Goal: Task Accomplishment & Management: Manage account settings

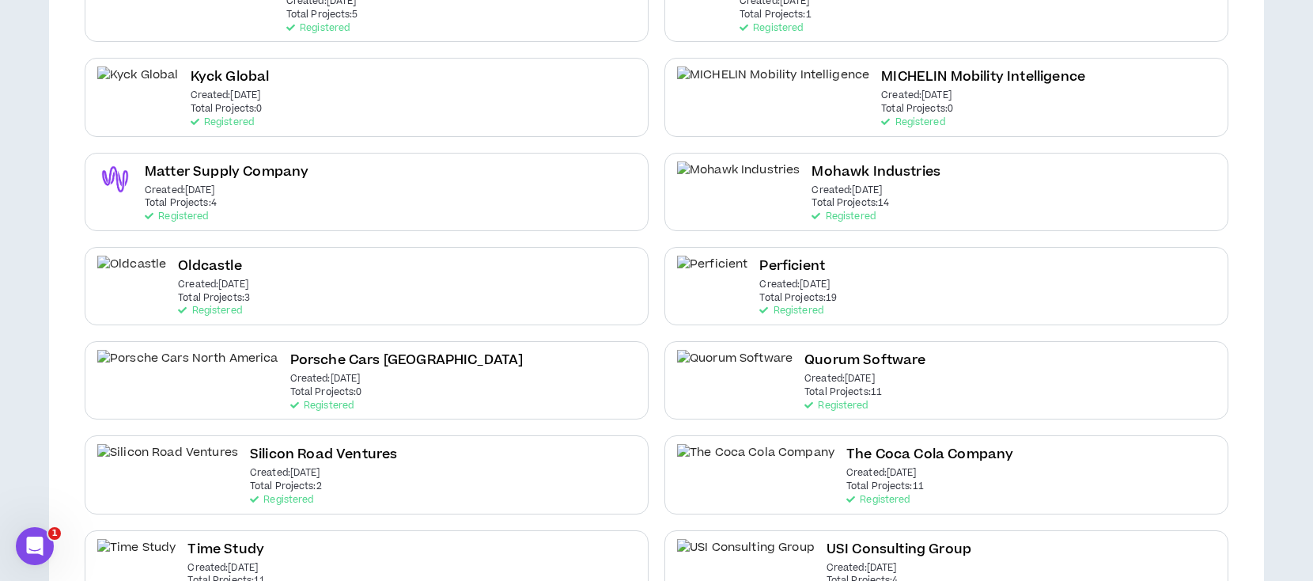
scroll to position [633, 0]
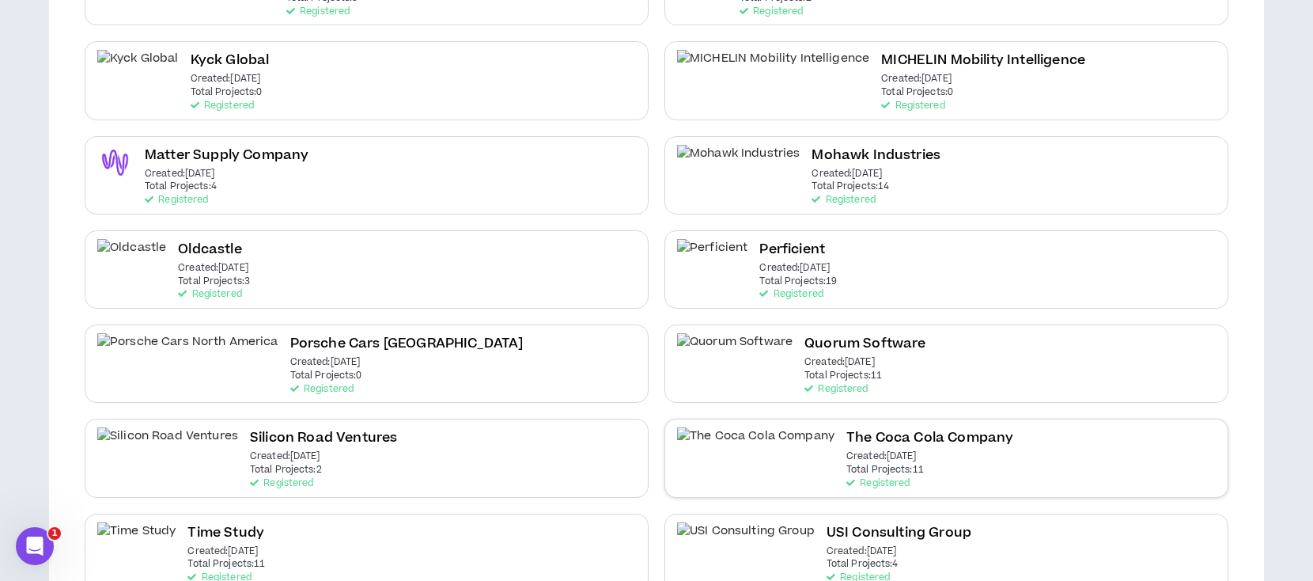
click at [847, 443] on h2 "The Coca Cola Company" at bounding box center [930, 437] width 167 height 21
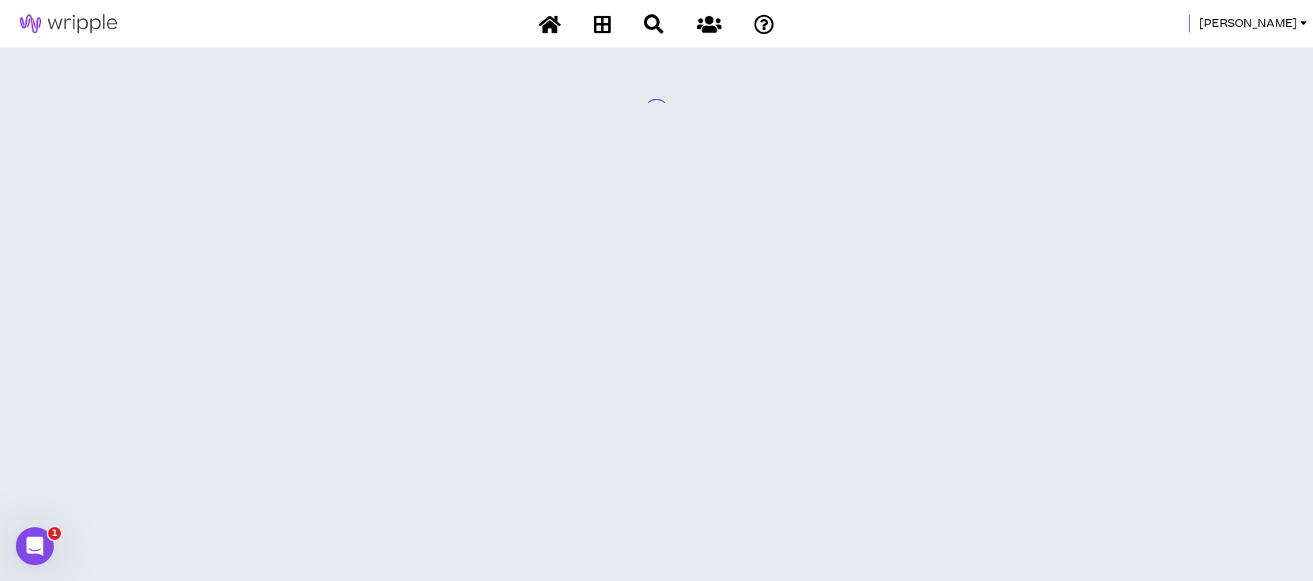
scroll to position [0, 0]
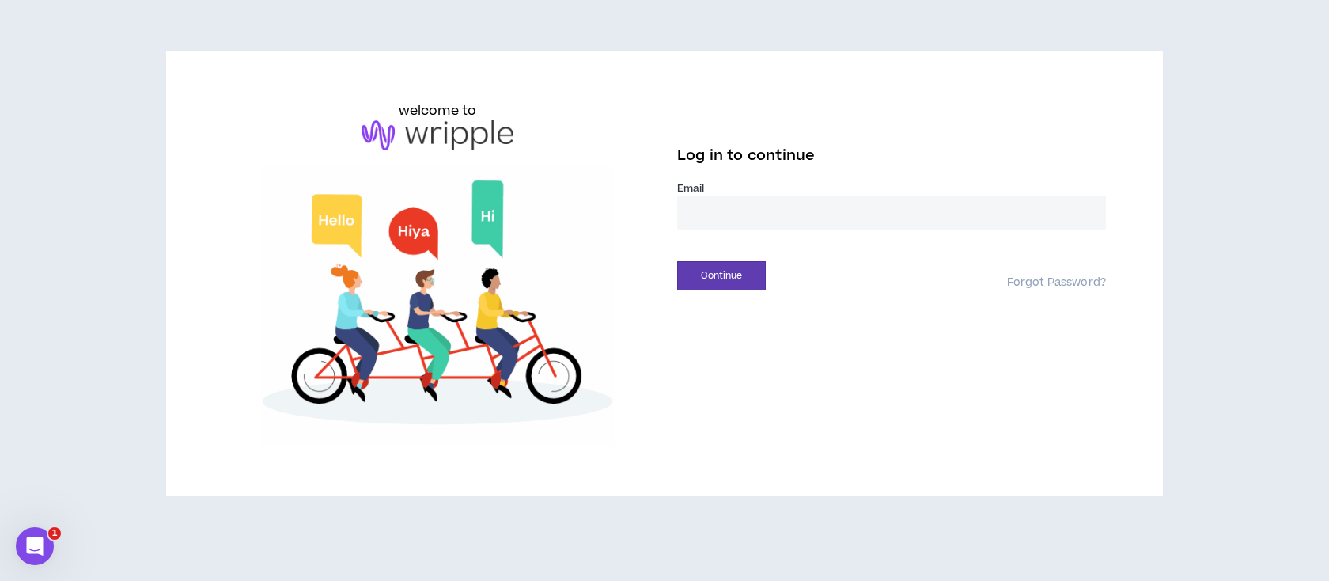
click at [733, 217] on input "email" at bounding box center [891, 212] width 429 height 34
type input "**********"
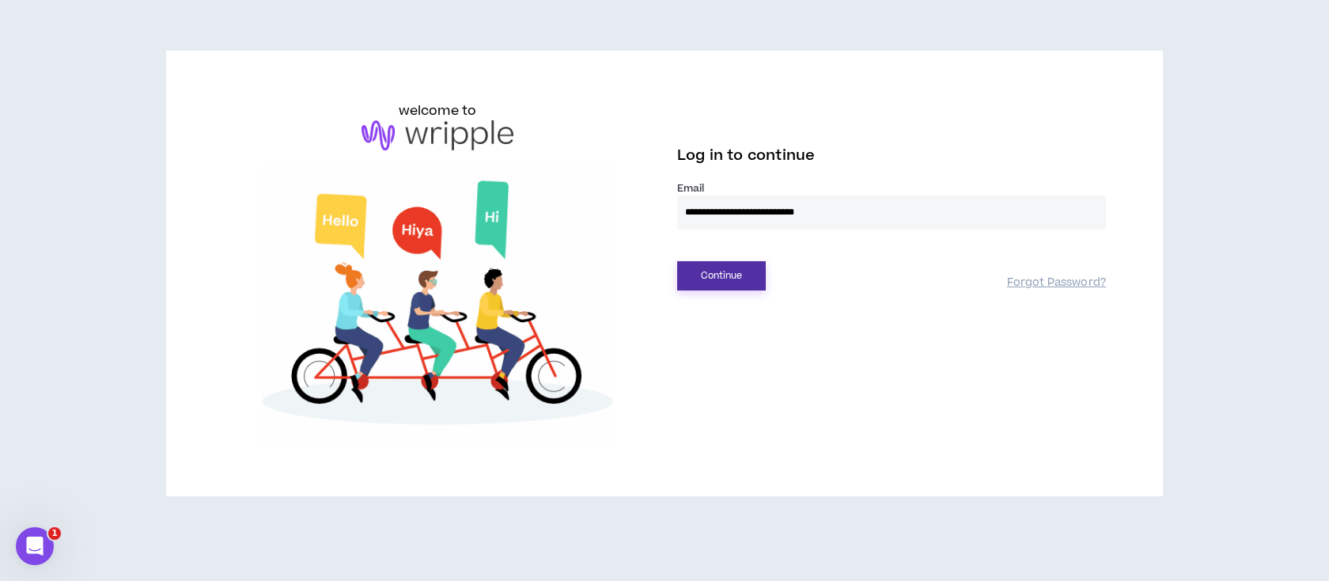
click at [744, 279] on button "Continue" at bounding box center [721, 275] width 89 height 29
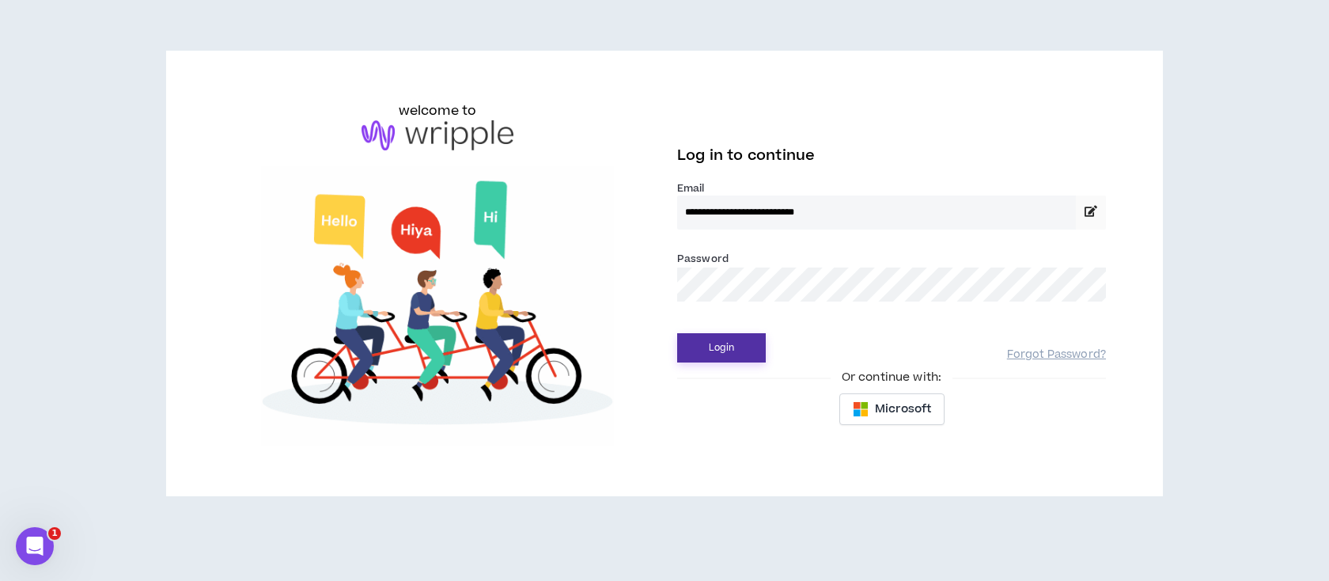
click at [731, 347] on button "Login" at bounding box center [721, 347] width 89 height 29
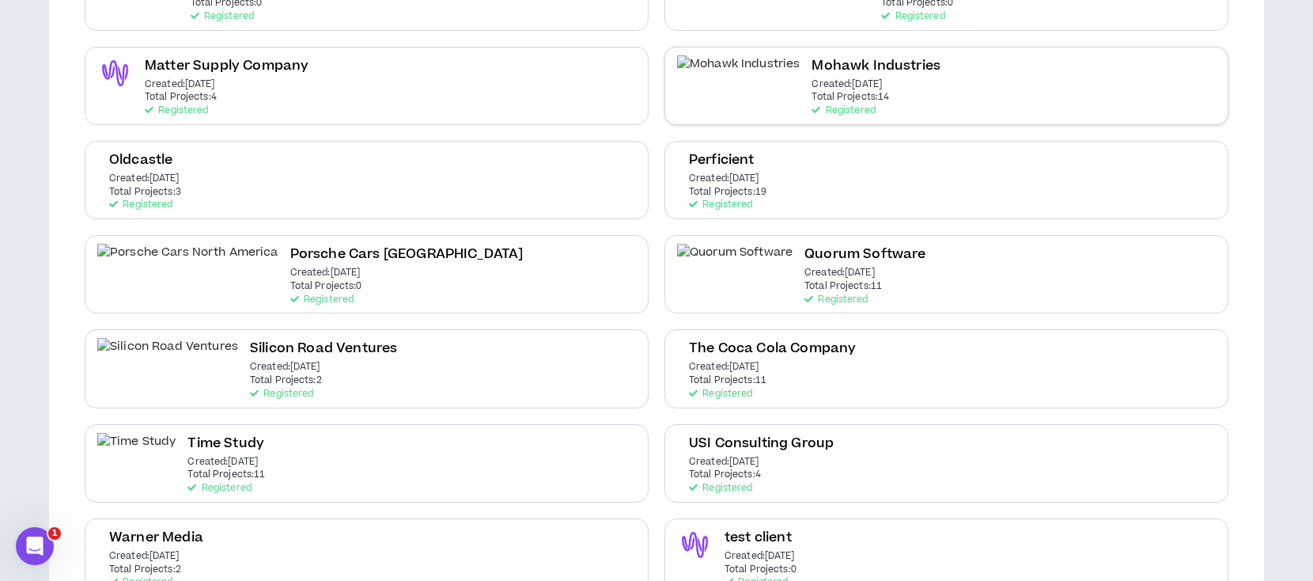
scroll to position [738, 0]
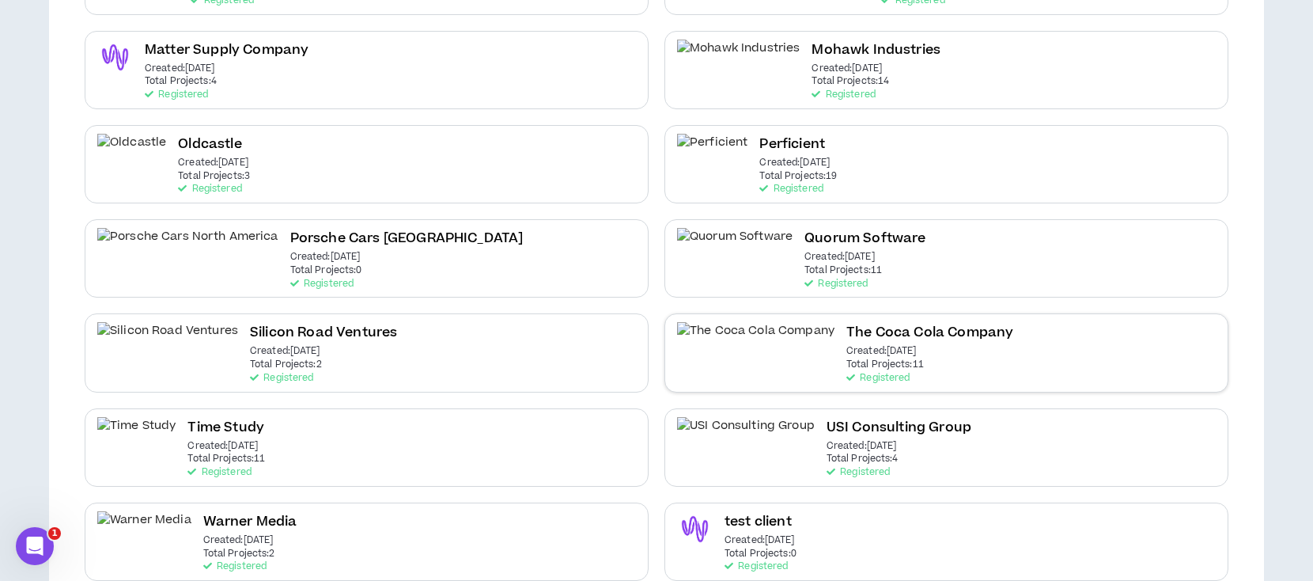
click at [847, 334] on h2 "The Coca Cola Company" at bounding box center [930, 332] width 167 height 21
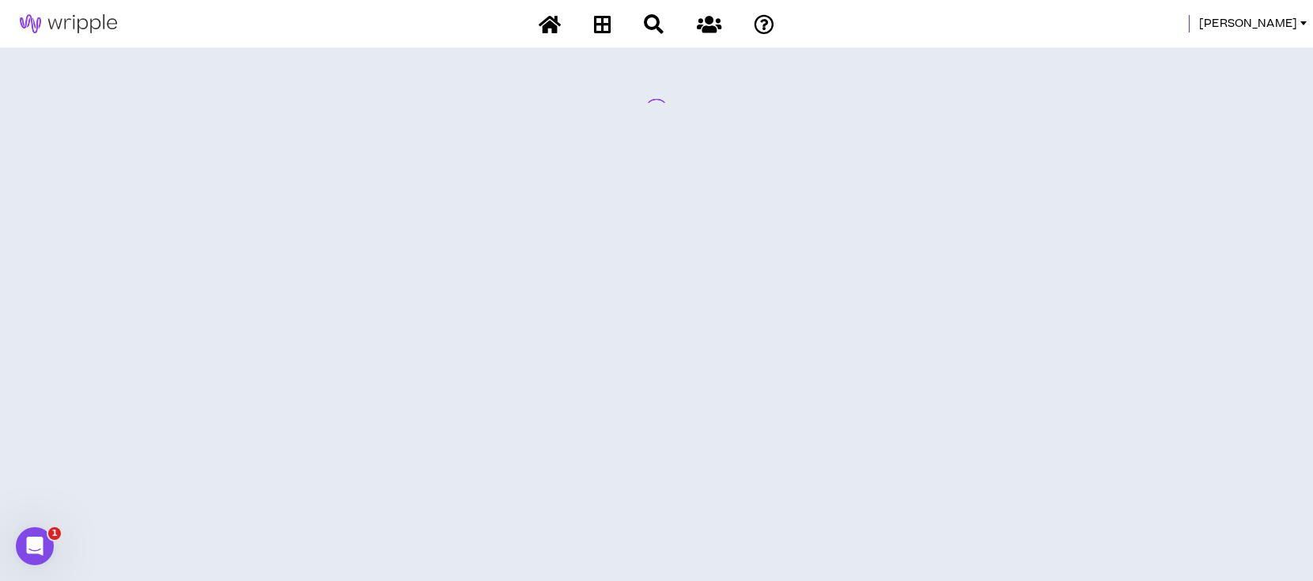
scroll to position [0, 0]
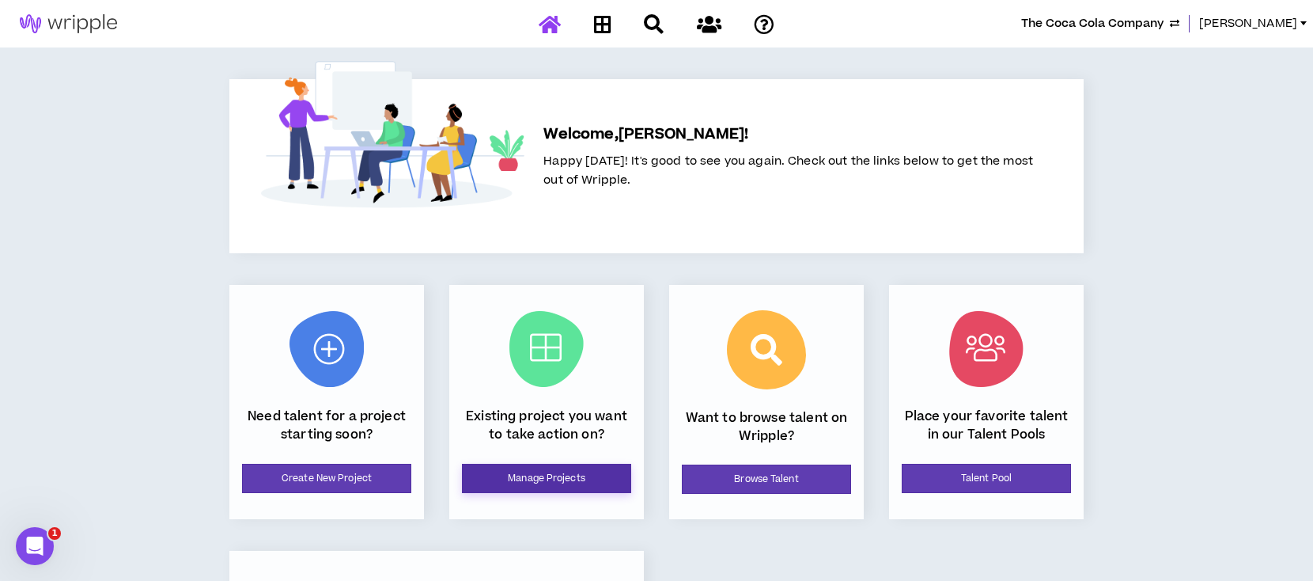
click at [589, 470] on link "Manage Projects" at bounding box center [546, 478] width 169 height 29
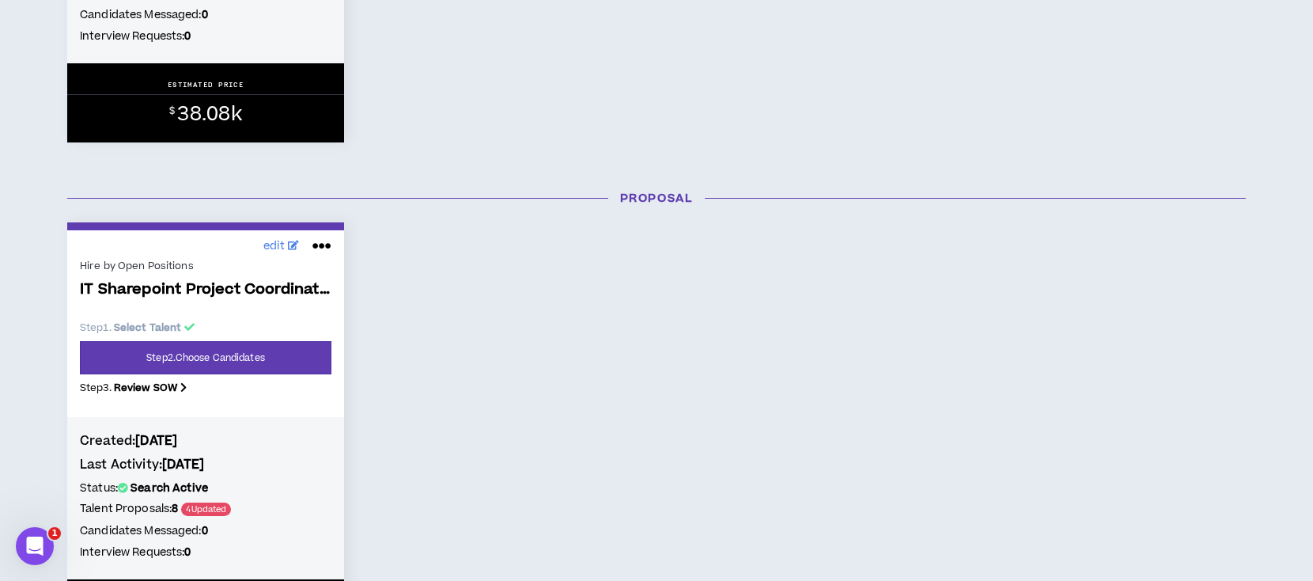
scroll to position [633, 0]
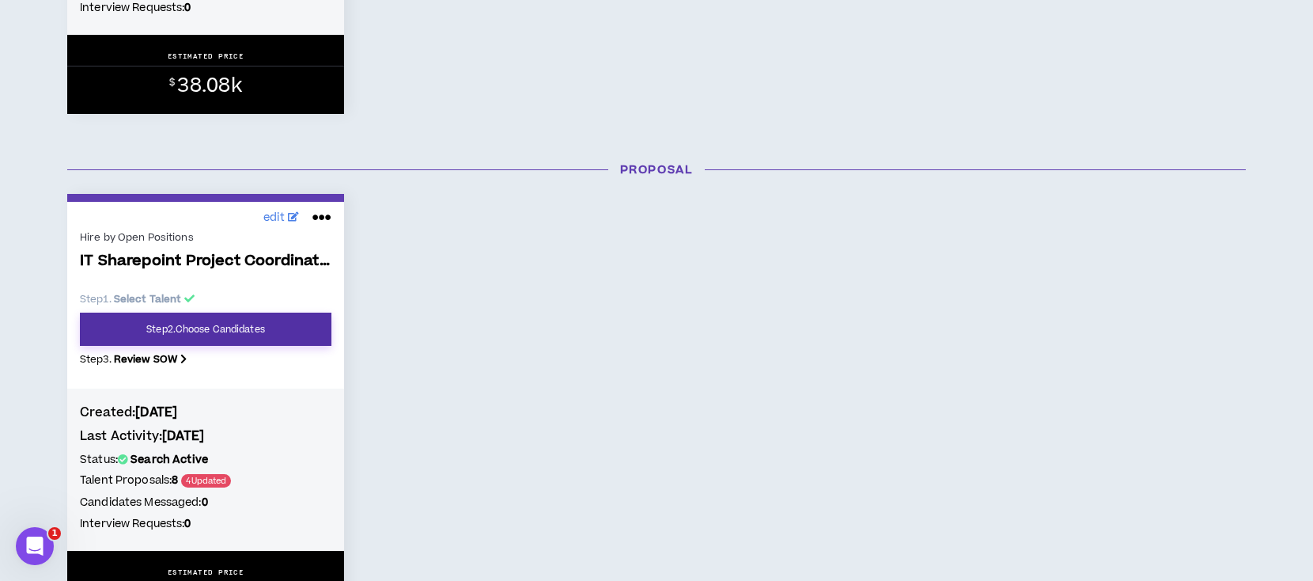
click at [256, 327] on link "Step 2 . Choose Candidates" at bounding box center [206, 329] width 252 height 33
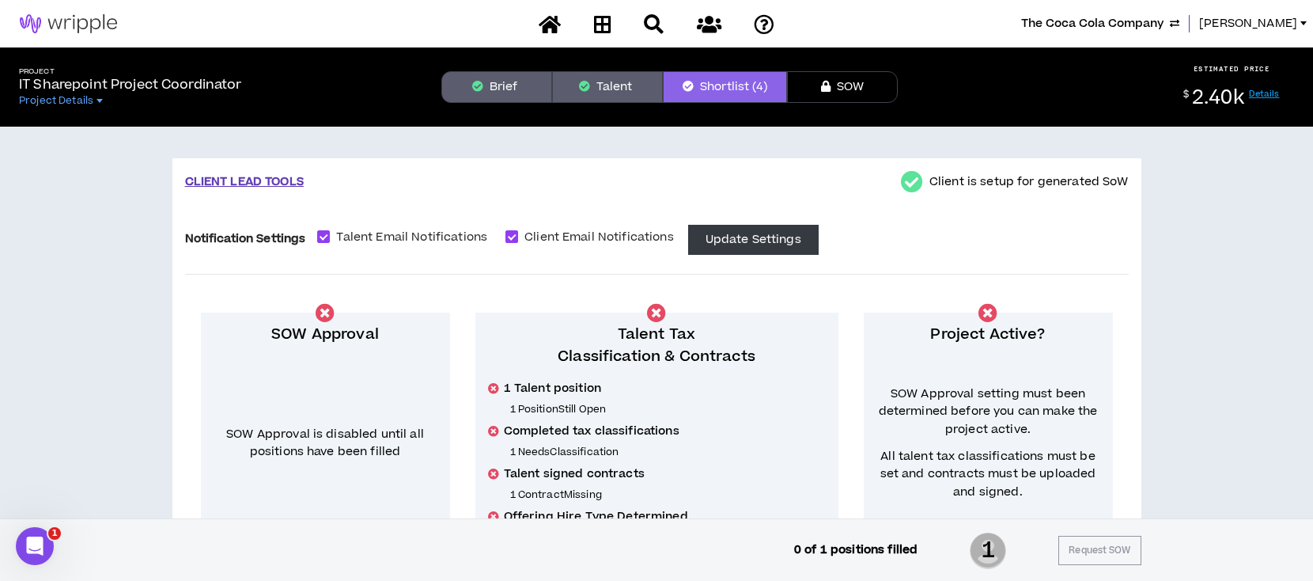
click at [514, 89] on button "Brief" at bounding box center [497, 87] width 111 height 32
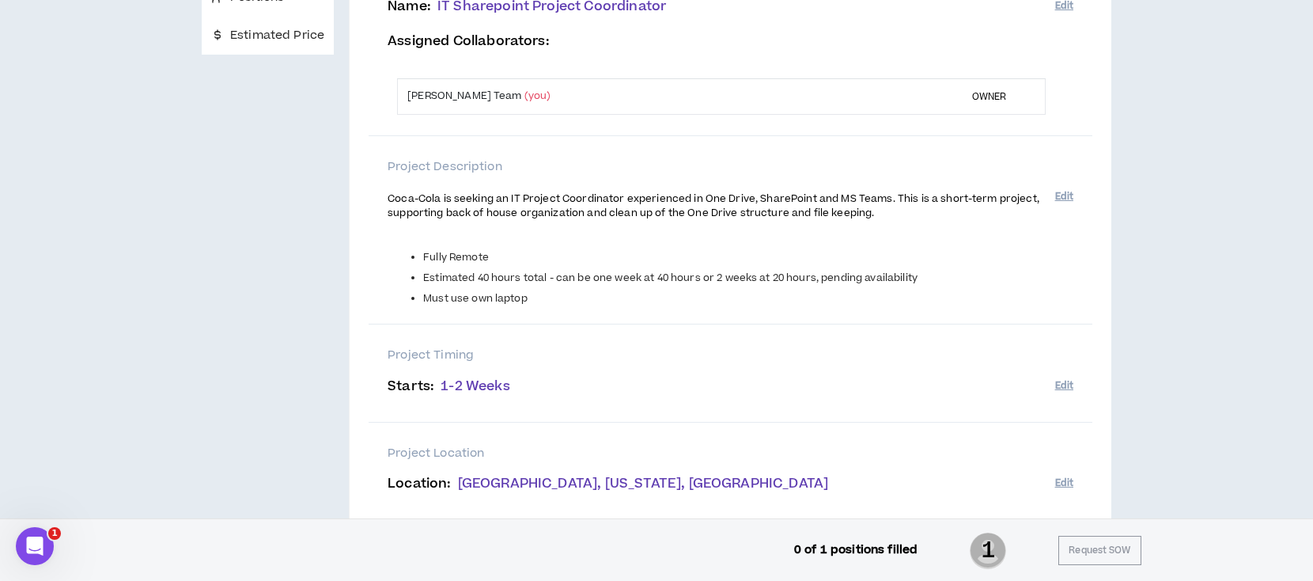
scroll to position [210, 0]
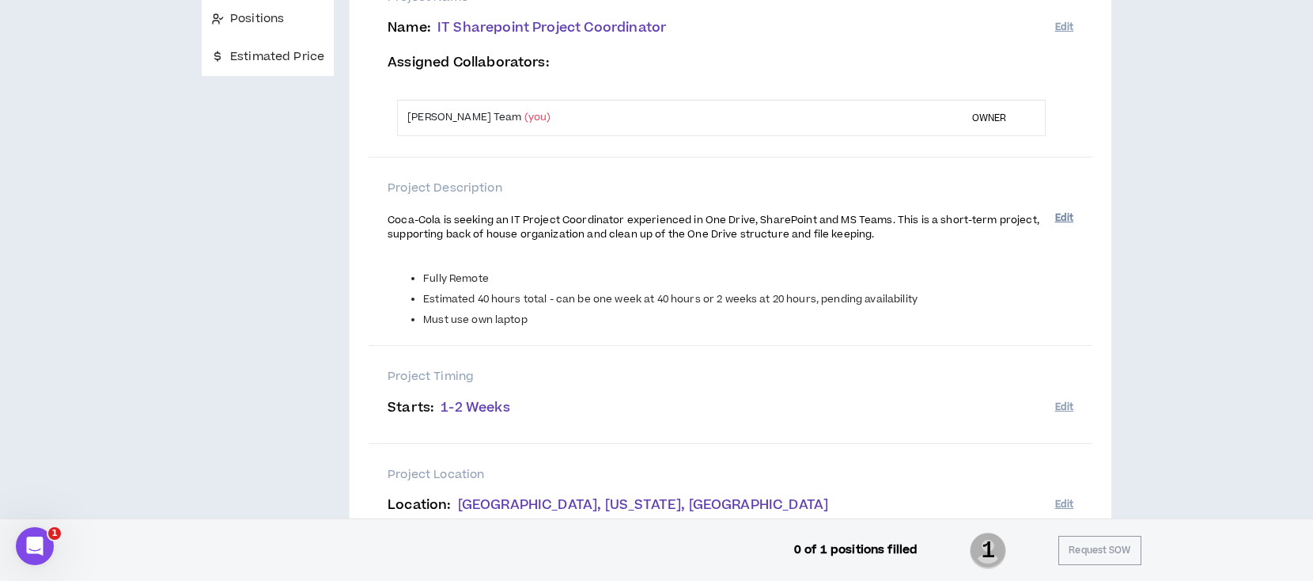
click at [1069, 214] on button "Edit" at bounding box center [1064, 218] width 18 height 26
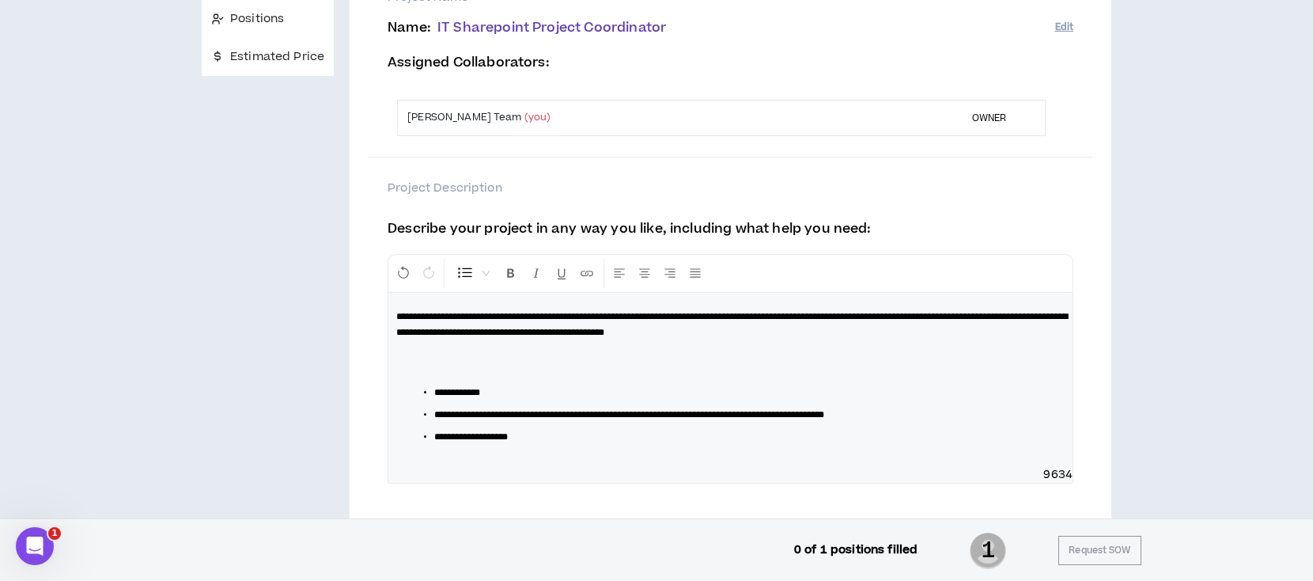
click at [625, 434] on li "**********" at bounding box center [736, 437] width 605 height 16
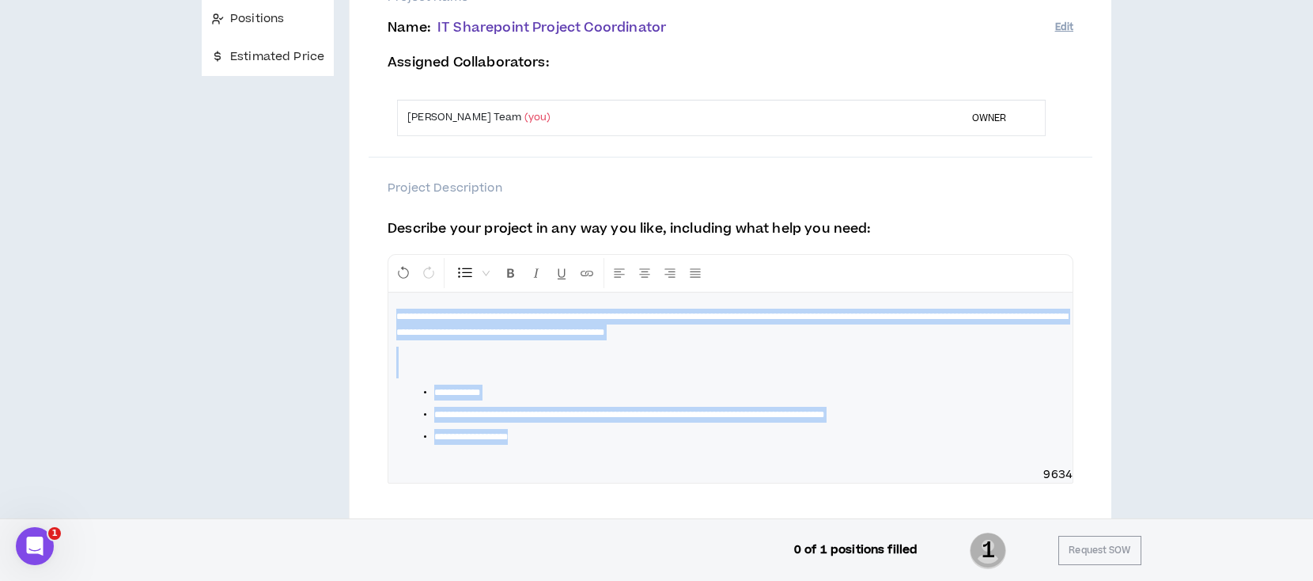
drag, startPoint x: 566, startPoint y: 436, endPoint x: 388, endPoint y: 310, distance: 217.3
click at [388, 310] on div "**********" at bounding box center [730, 380] width 684 height 174
copy div "**********"
click at [623, 290] on div "**********" at bounding box center [731, 368] width 686 height 229
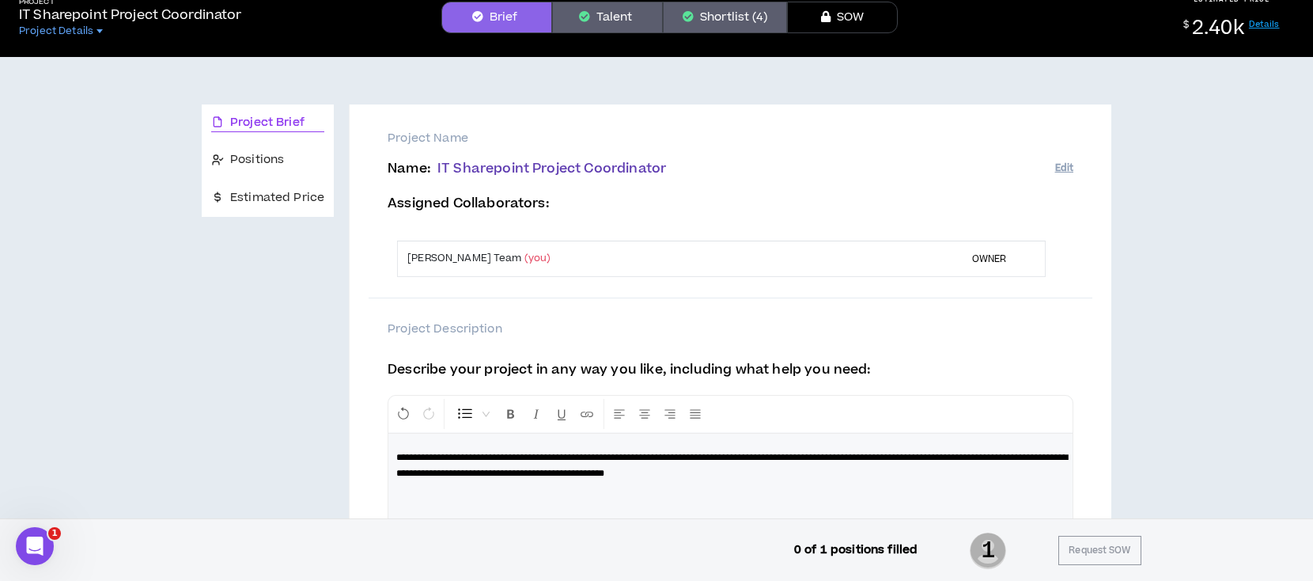
scroll to position [0, 0]
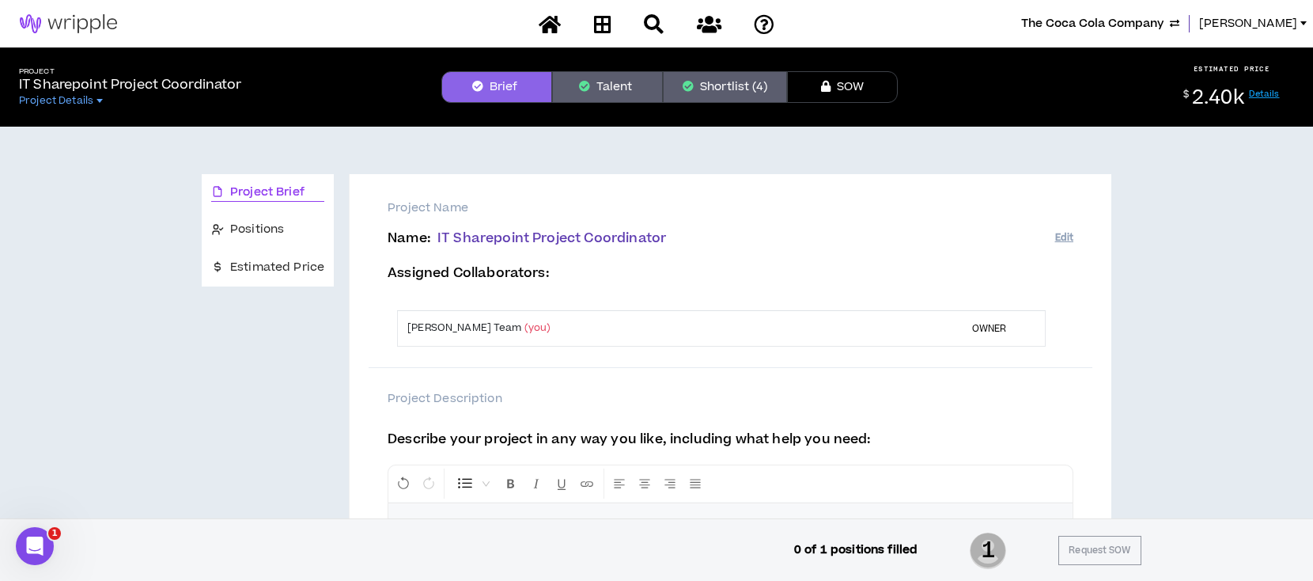
click at [703, 94] on button "Shortlist (4)" at bounding box center [725, 87] width 124 height 32
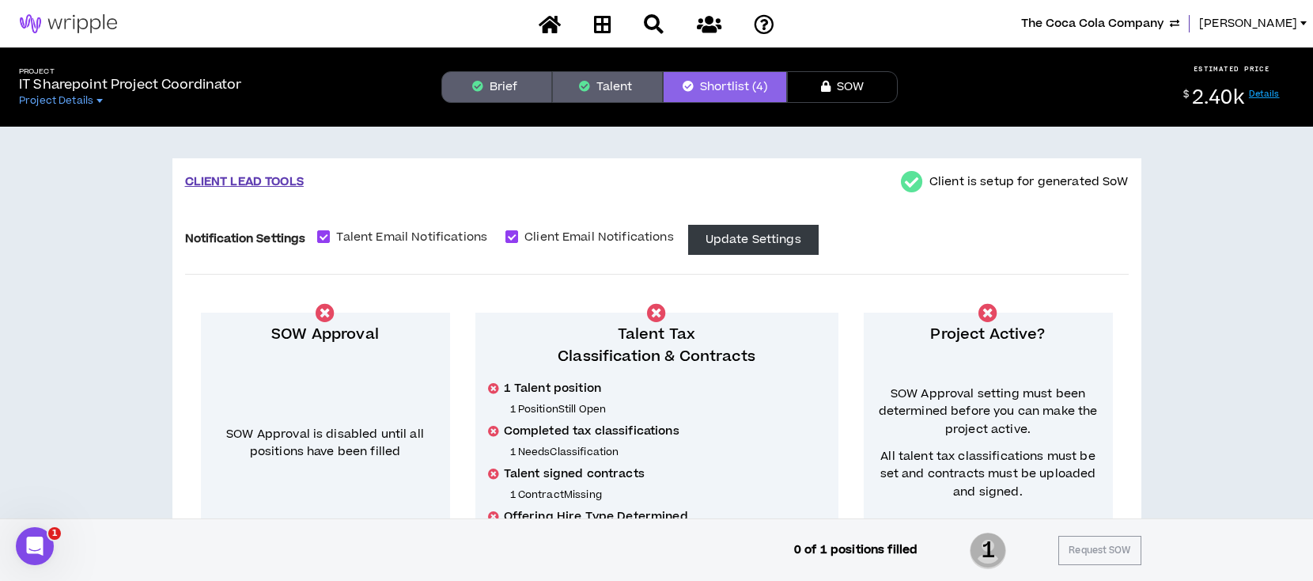
click at [517, 85] on button "Brief" at bounding box center [497, 87] width 111 height 32
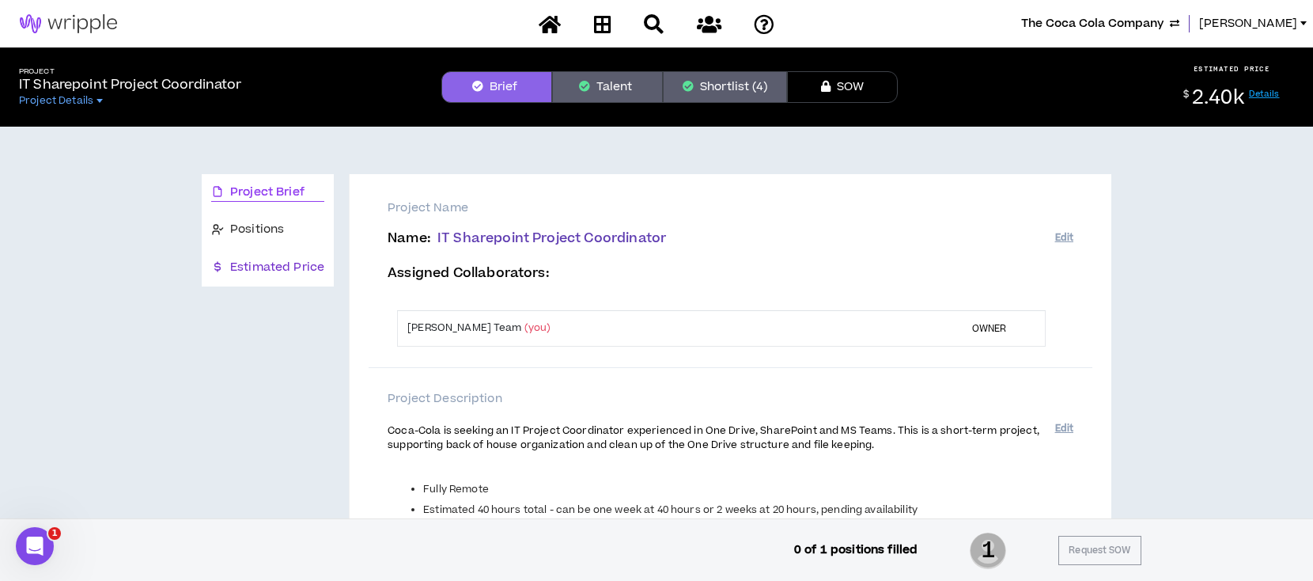
click at [271, 262] on span "Estimated Price" at bounding box center [277, 267] width 94 height 17
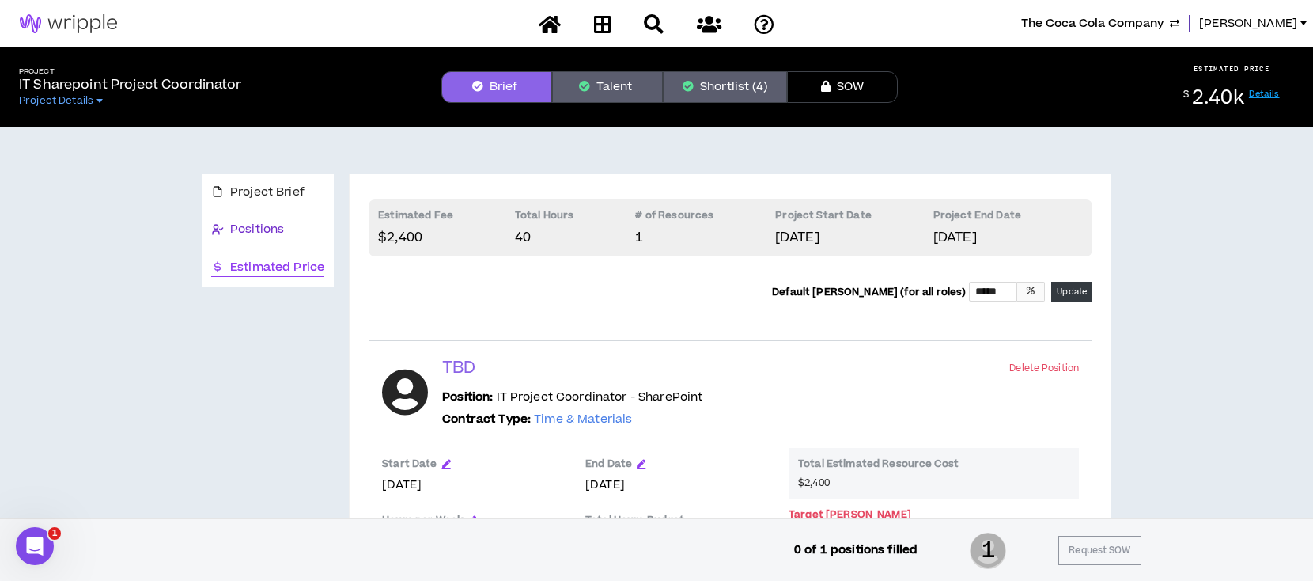
click at [282, 232] on span "Positions" at bounding box center [257, 229] width 54 height 17
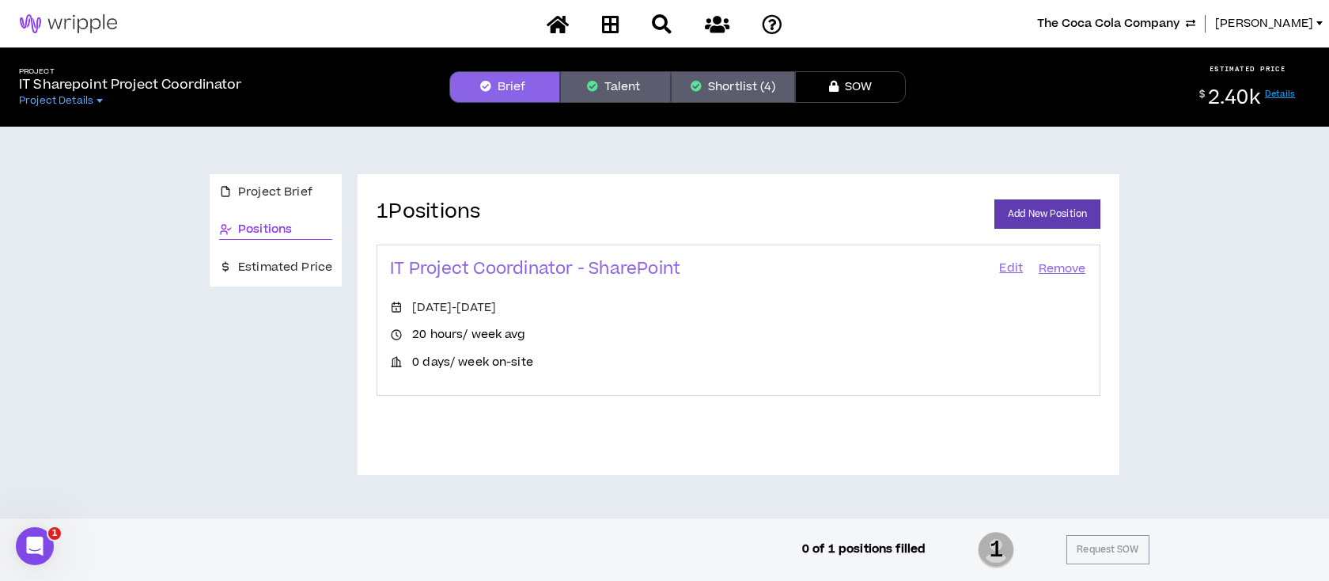
click at [1009, 269] on link "Edit" at bounding box center [1011, 269] width 27 height 22
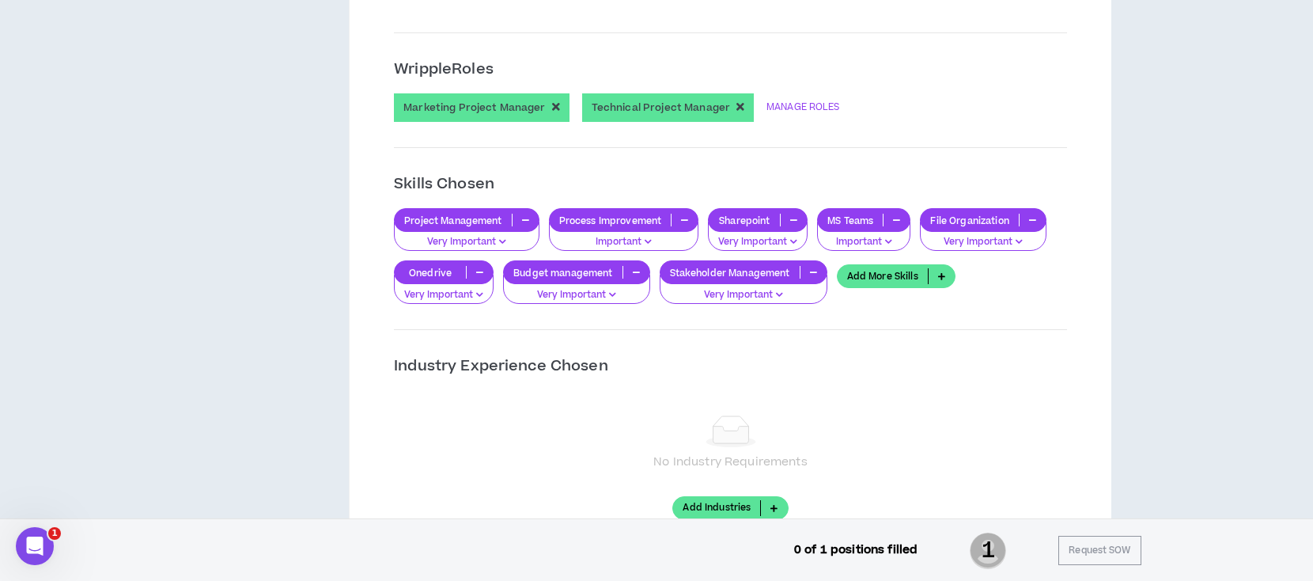
scroll to position [1311, 0]
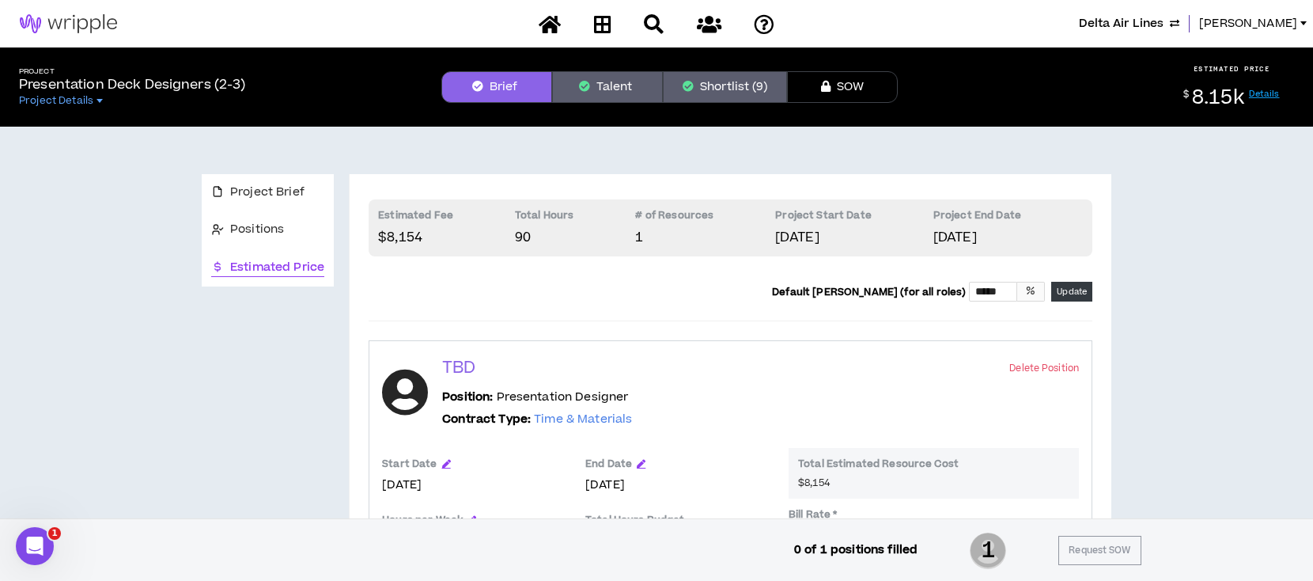
click at [552, 22] on icon at bounding box center [550, 24] width 22 height 20
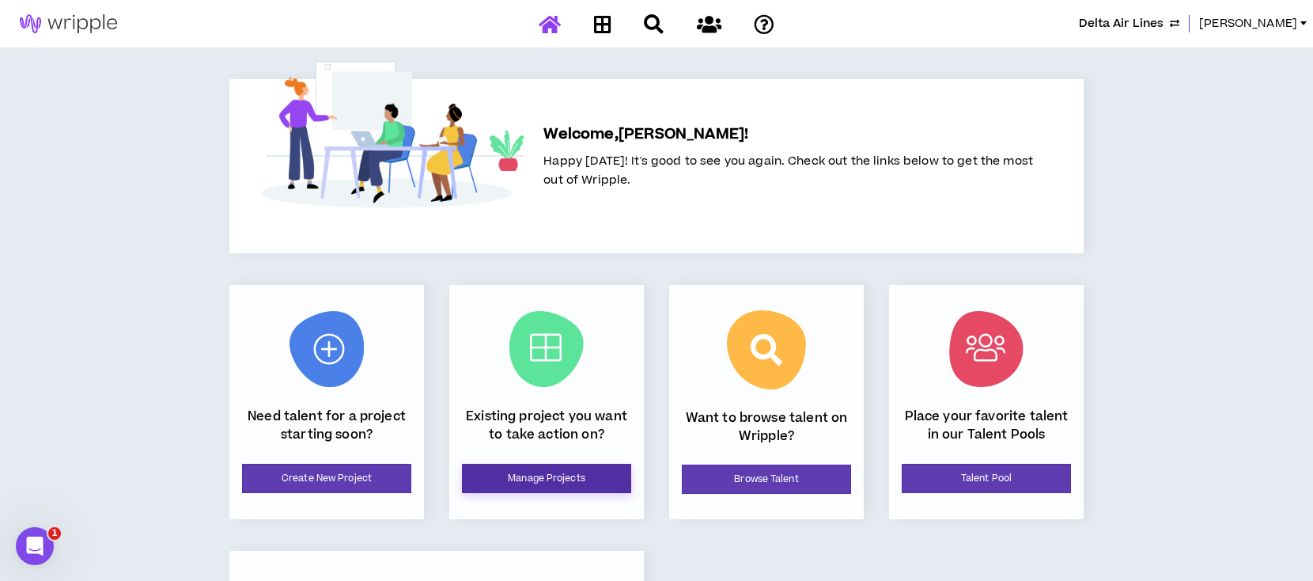
click at [529, 480] on link "Manage Projects" at bounding box center [546, 478] width 169 height 29
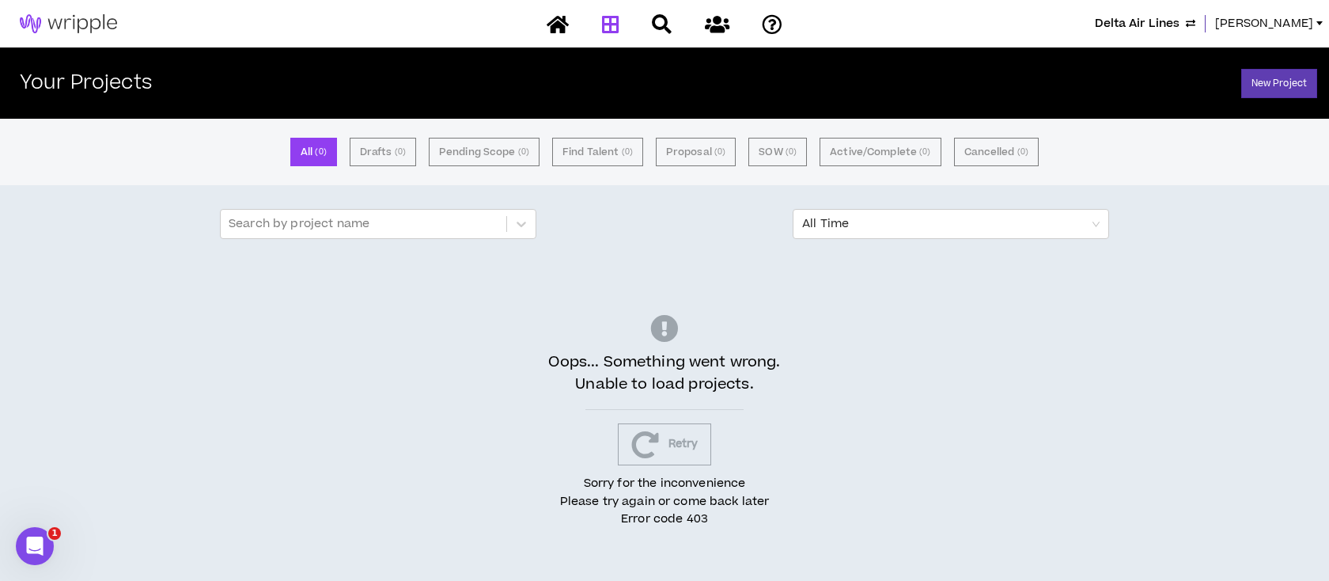
click at [1292, 22] on span "[PERSON_NAME]" at bounding box center [1264, 23] width 98 height 17
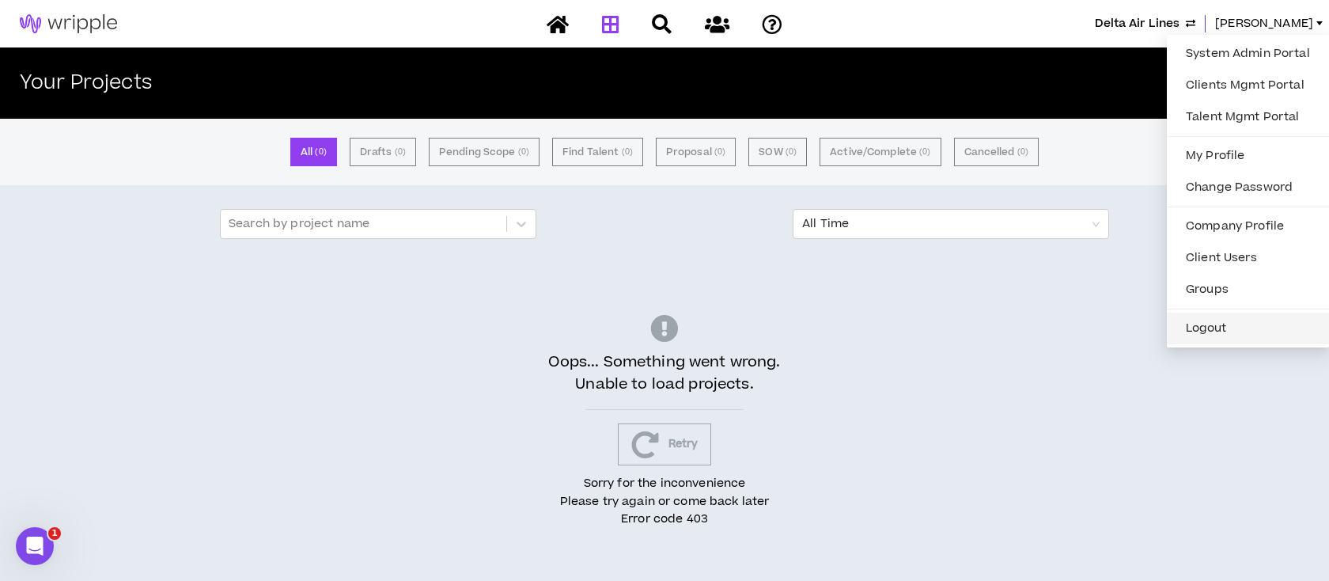
click at [1231, 324] on button "Logout" at bounding box center [1248, 328] width 143 height 24
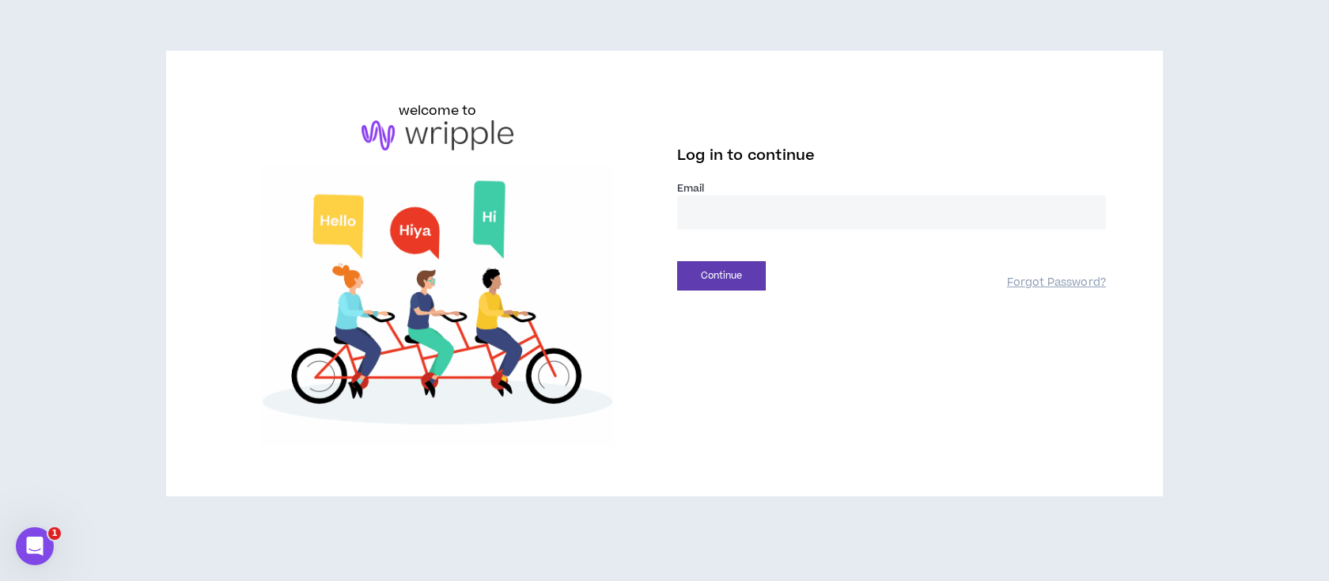
click at [719, 219] on input "email" at bounding box center [891, 212] width 429 height 34
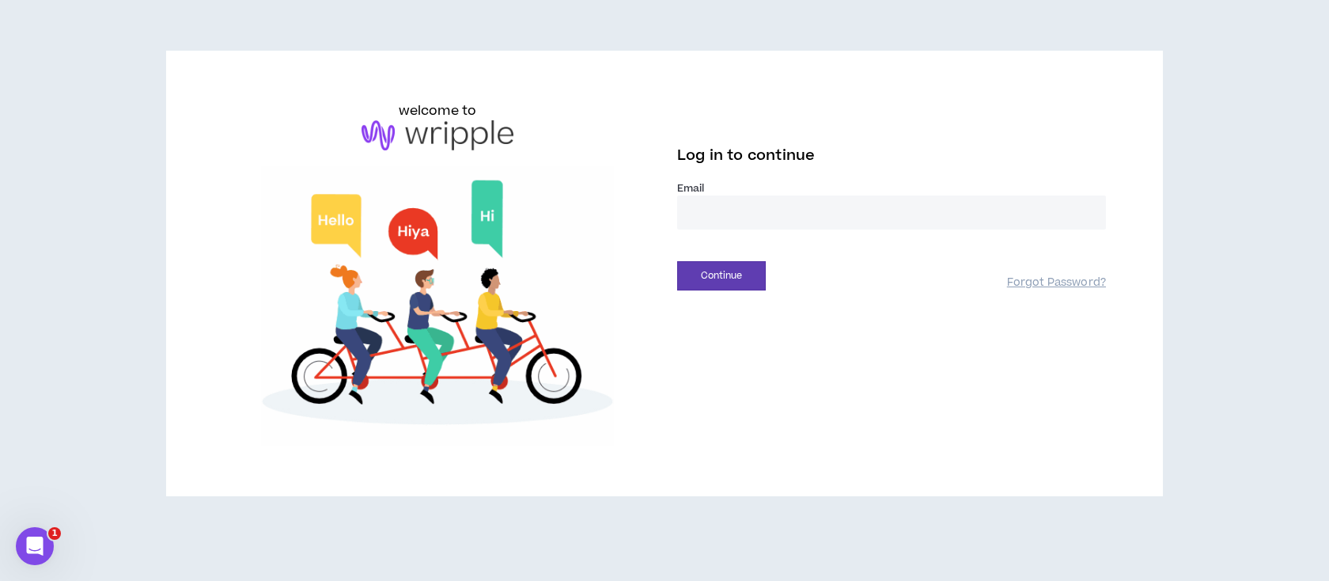
type input "**********"
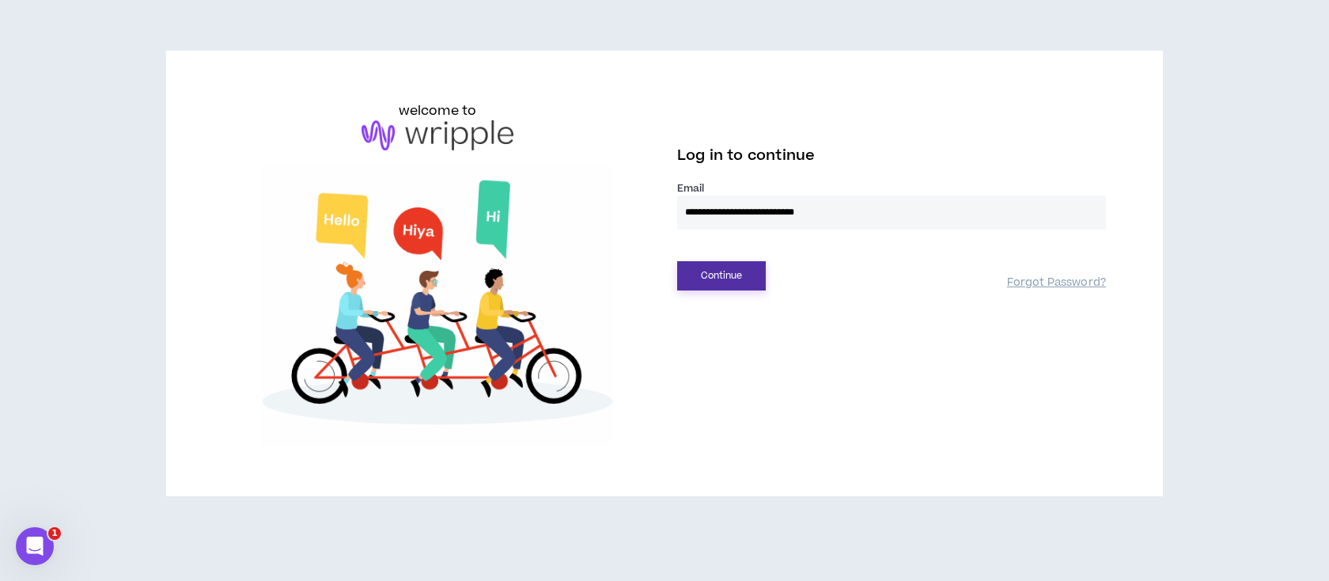
click at [728, 284] on button "Continue" at bounding box center [721, 275] width 89 height 29
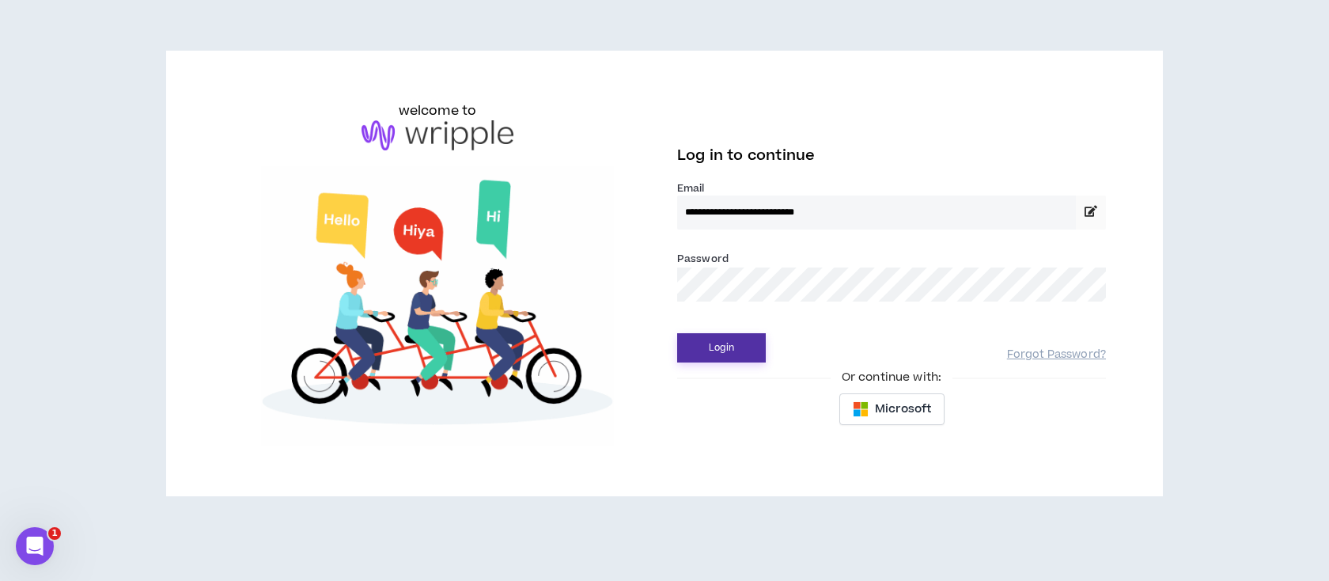
click at [734, 342] on button "Login" at bounding box center [721, 347] width 89 height 29
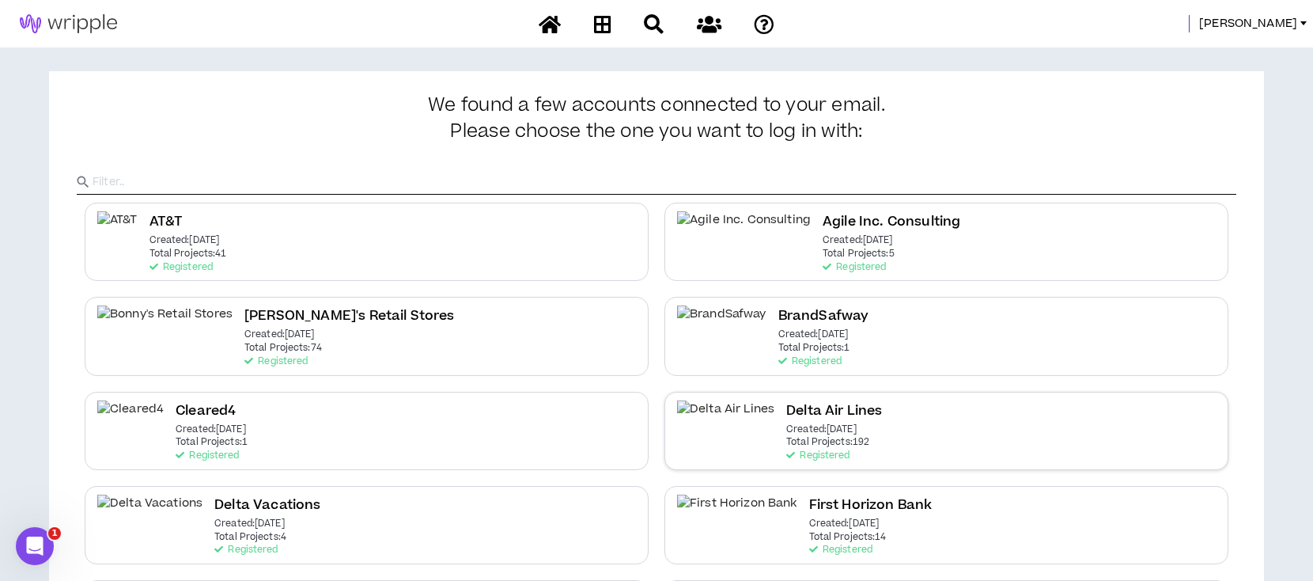
click at [786, 432] on p "Created: Dec 7 2020" at bounding box center [821, 429] width 70 height 11
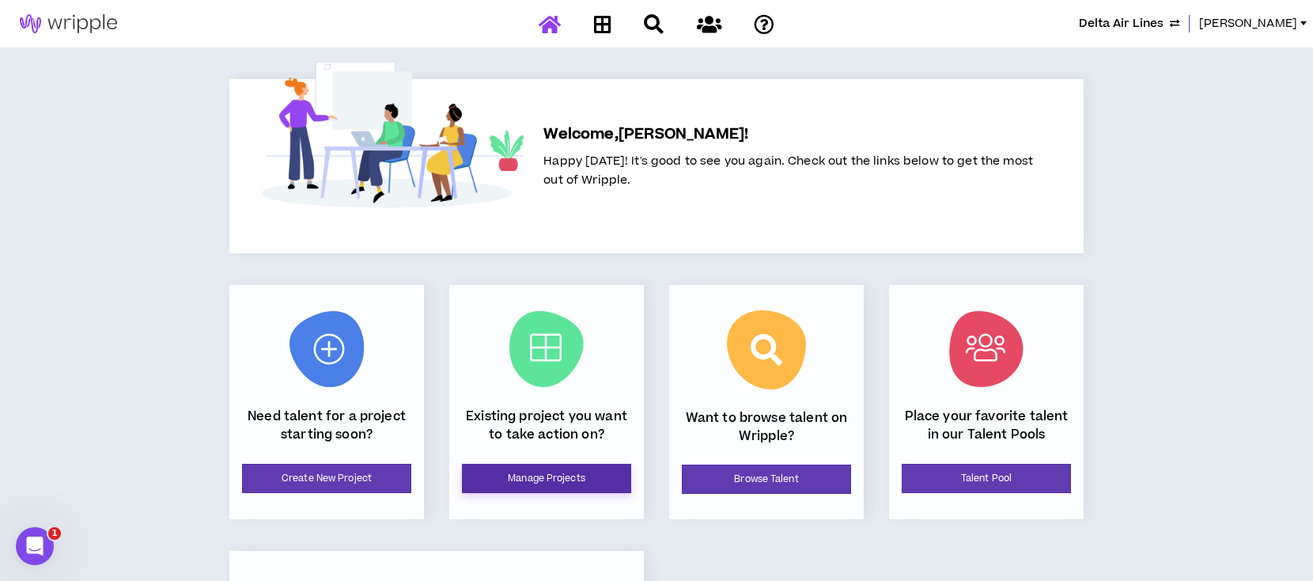
click at [593, 472] on link "Manage Projects" at bounding box center [546, 478] width 169 height 29
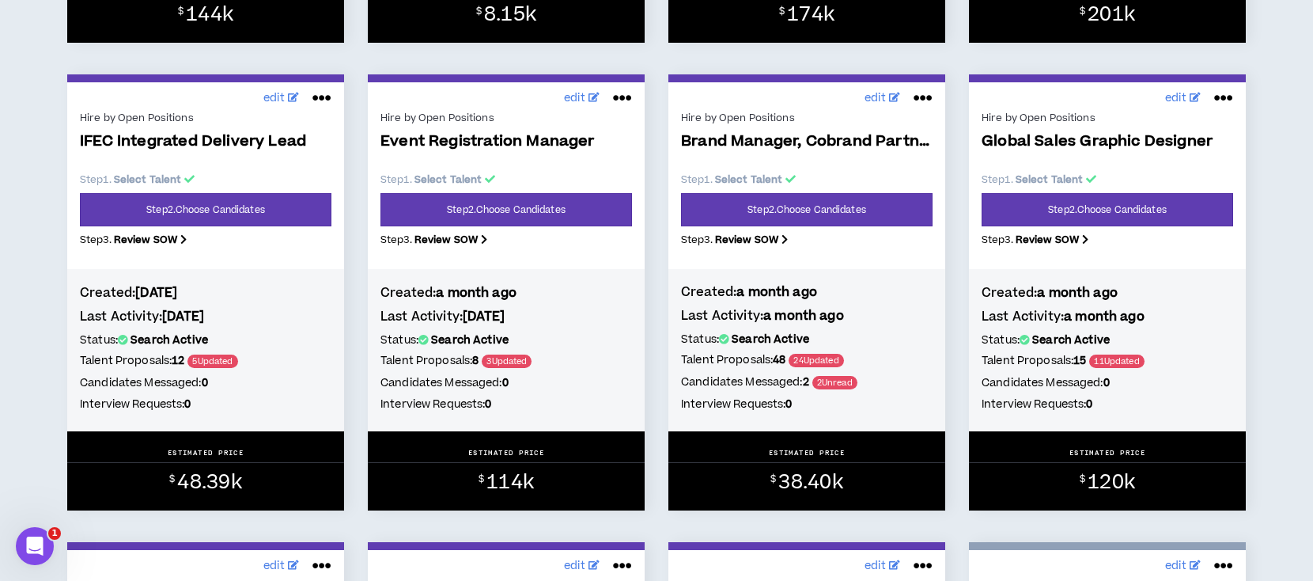
scroll to position [1793, 0]
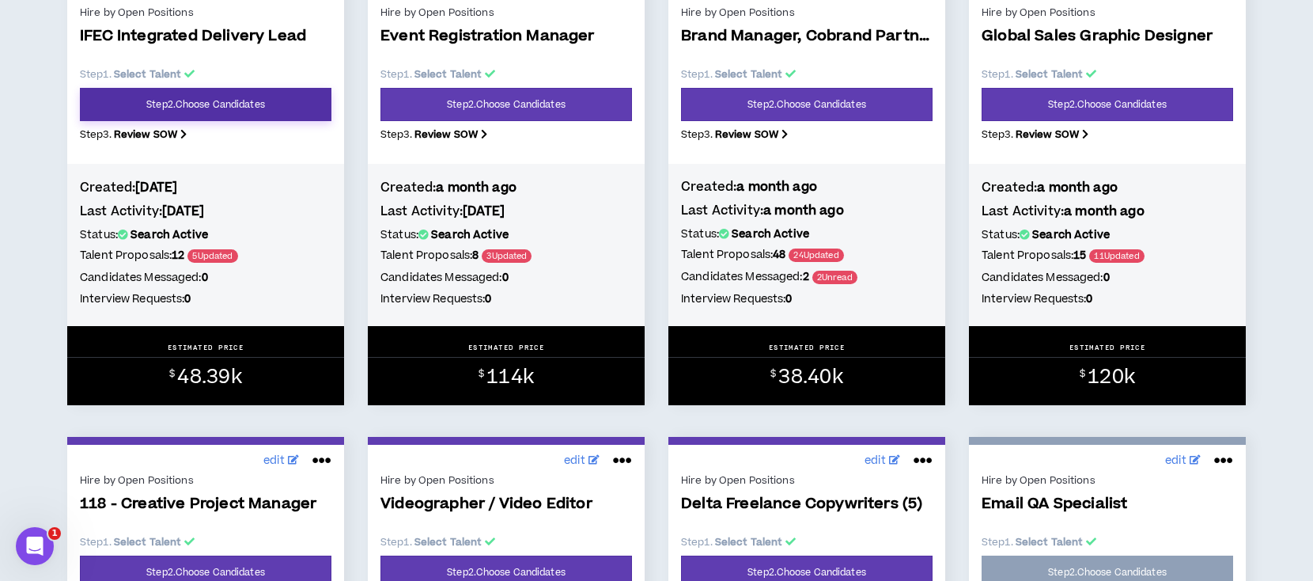
click at [207, 111] on link "Step 2 . Choose Candidates" at bounding box center [206, 104] width 252 height 33
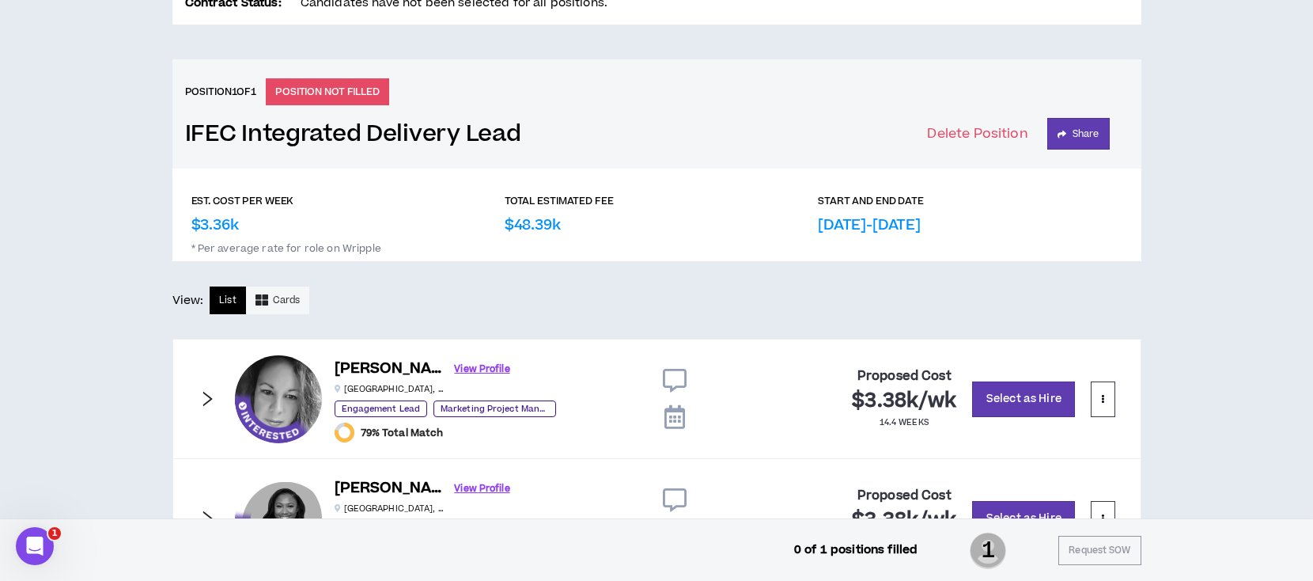
scroll to position [593, 0]
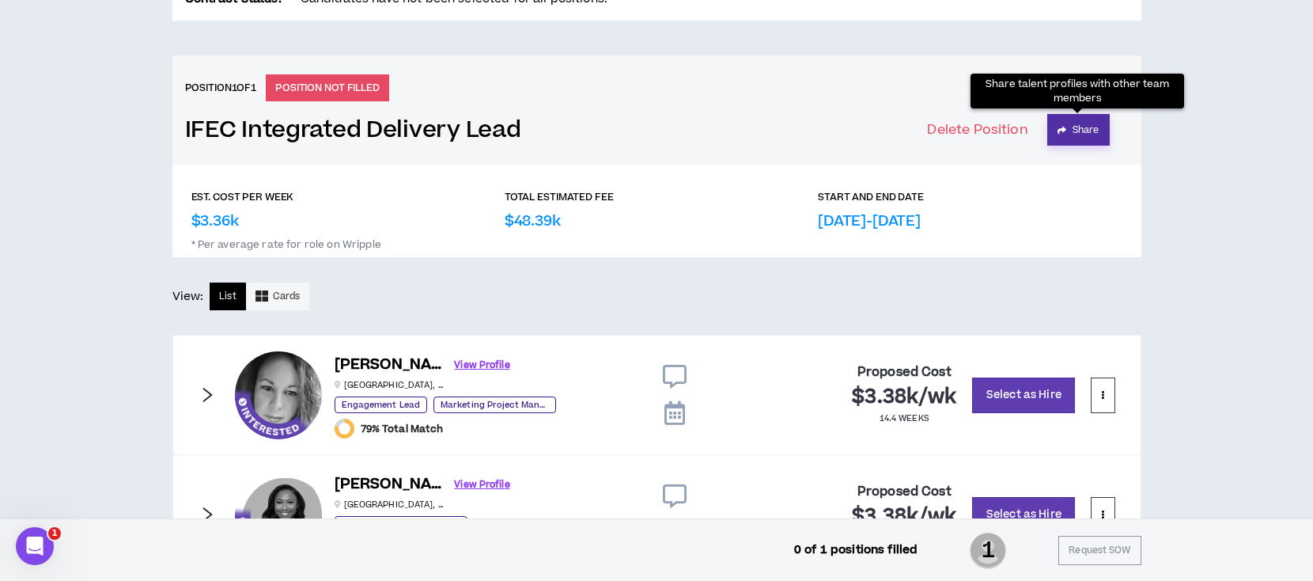
click at [1081, 130] on button "Share" at bounding box center [1079, 130] width 63 height 32
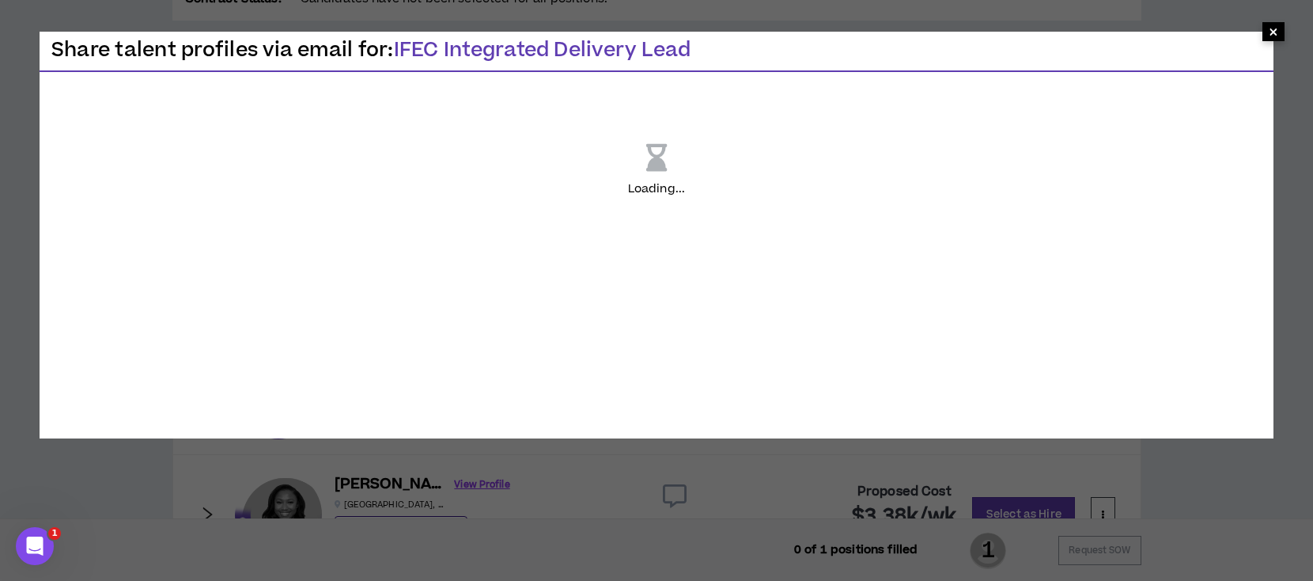
click at [1275, 28] on span "×" at bounding box center [1273, 31] width 9 height 19
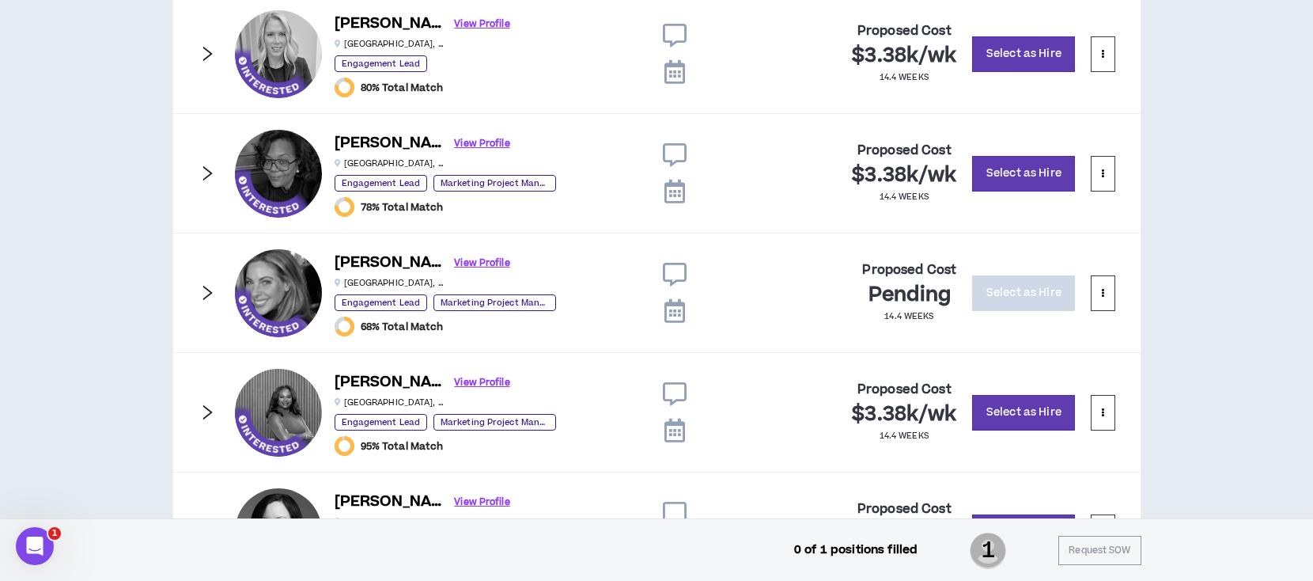
scroll to position [1753, 0]
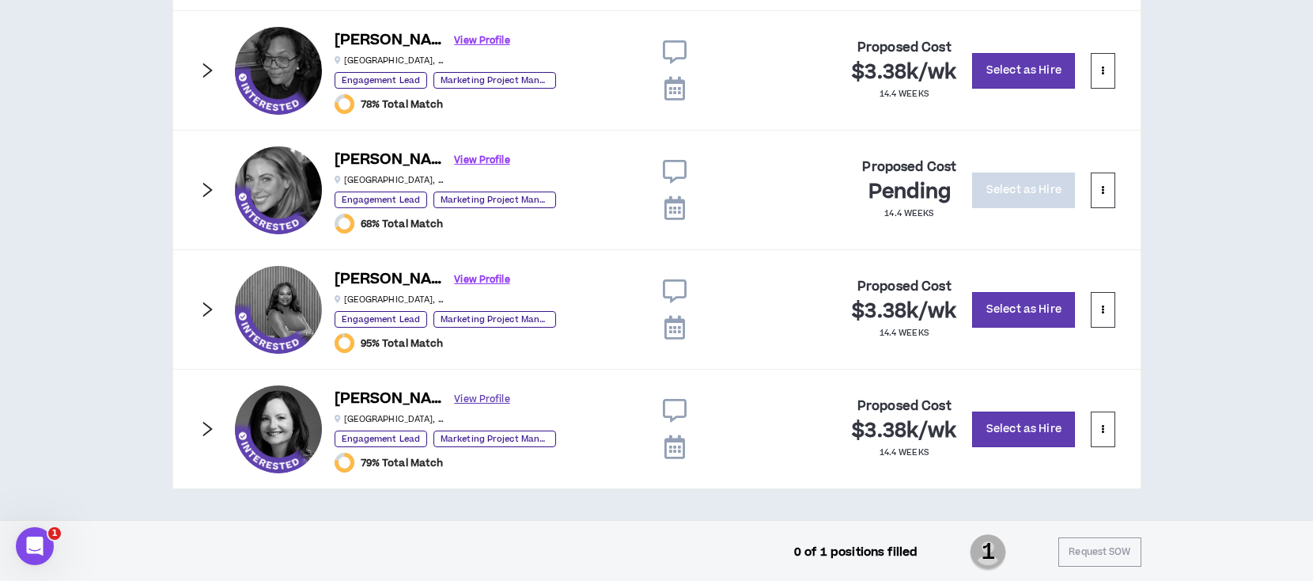
click at [455, 395] on link "View Profile" at bounding box center [482, 399] width 55 height 28
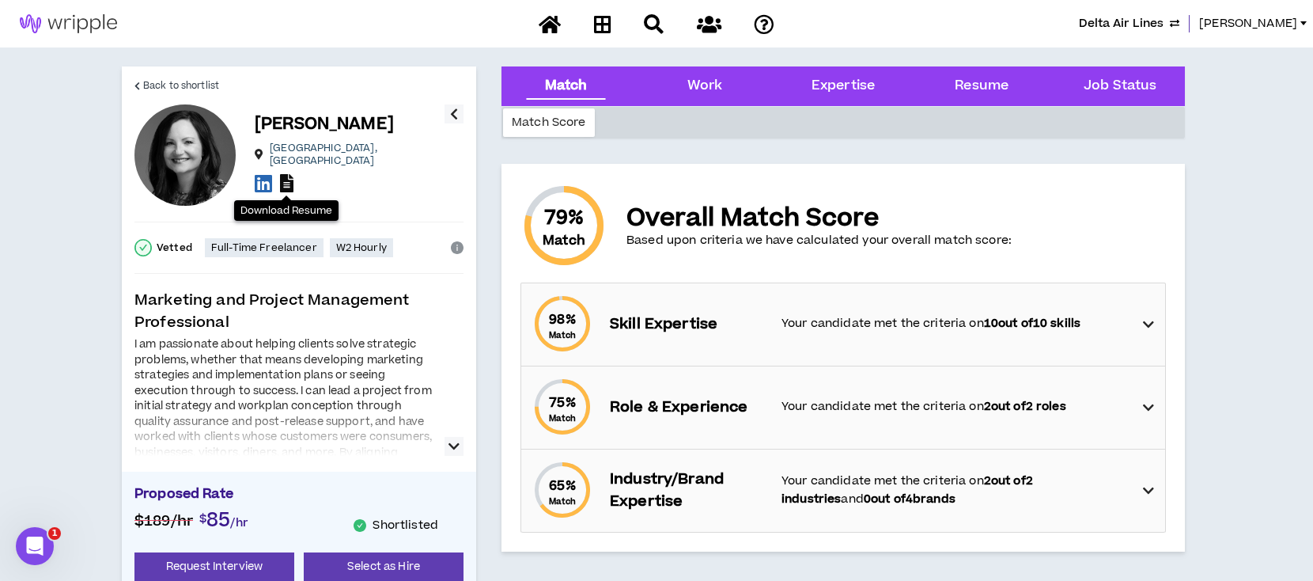
click at [287, 176] on icon at bounding box center [286, 183] width 13 height 18
click at [162, 79] on span "Back to shortlist" at bounding box center [181, 85] width 76 height 15
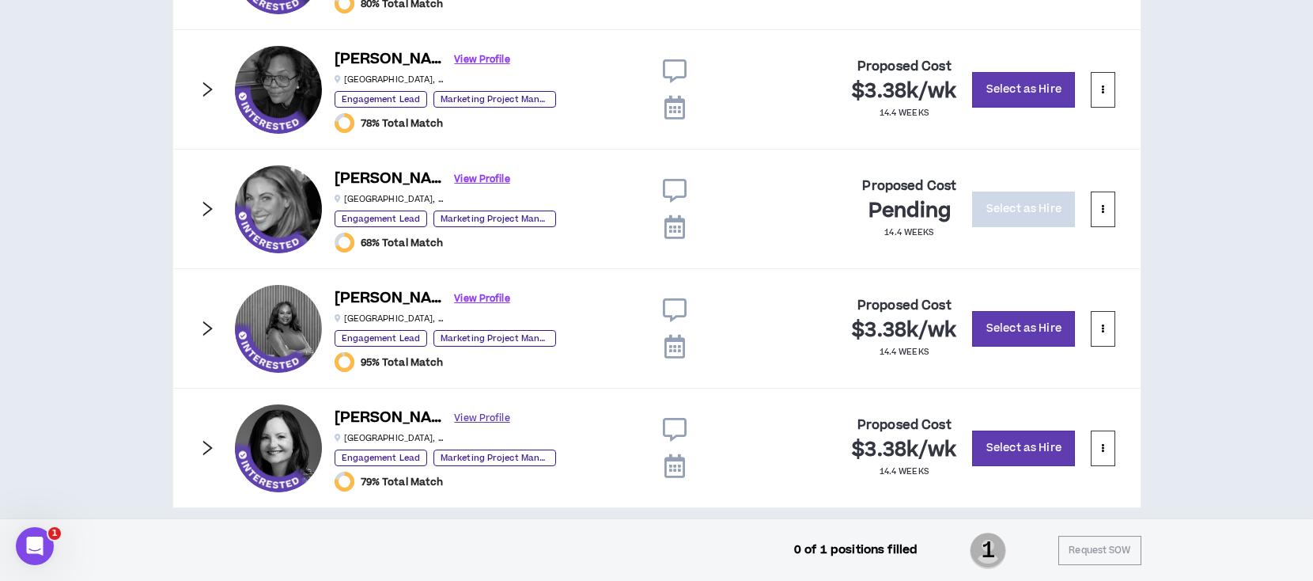
scroll to position [1753, 0]
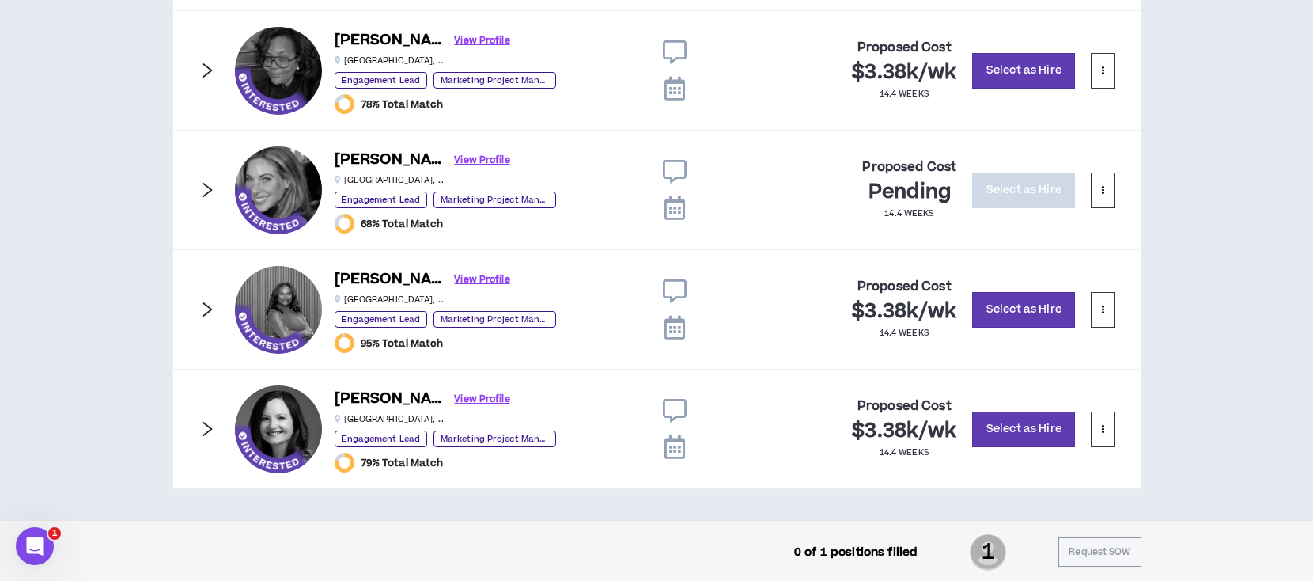
click at [207, 426] on icon "right" at bounding box center [207, 428] width 17 height 17
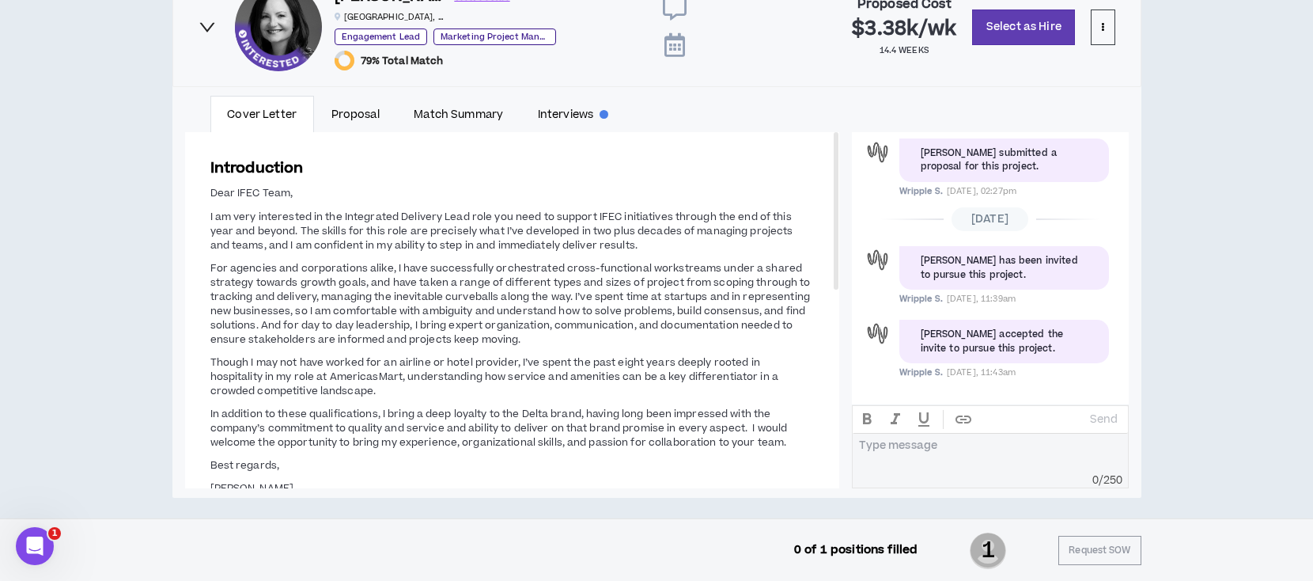
scroll to position [2164, 0]
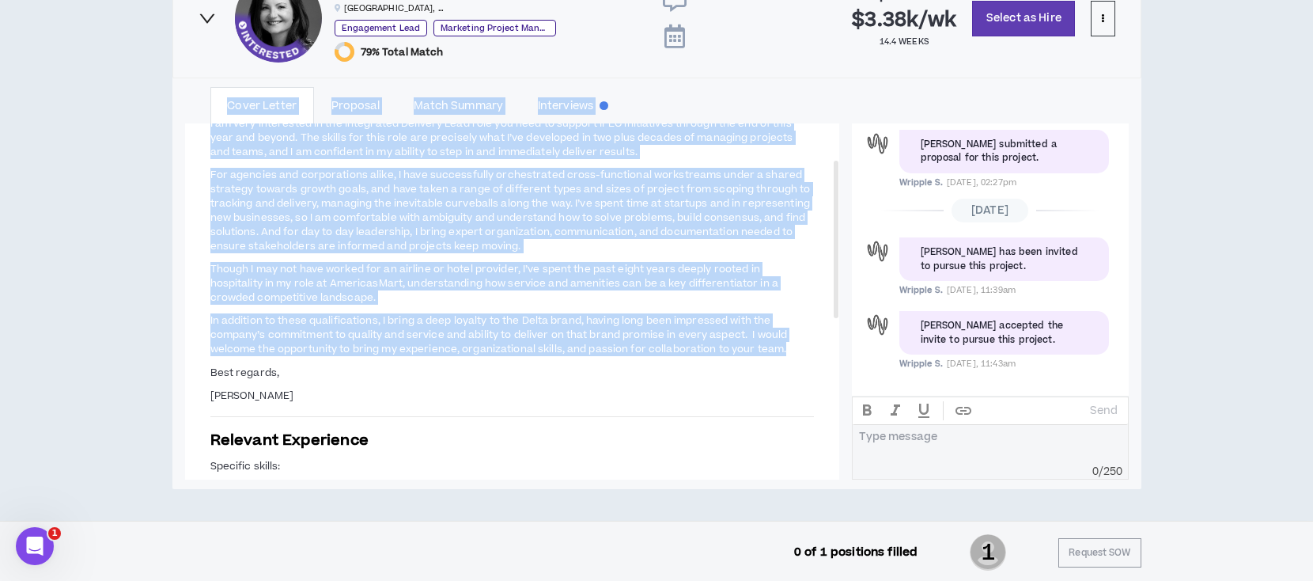
drag, startPoint x: 786, startPoint y: 347, endPoint x: 211, endPoint y: 114, distance: 620.0
click at [211, 114] on div "Cover Letter Proposal Match Summary Interviews Messages Introduction Dear IFEC …" at bounding box center [657, 283] width 944 height 392
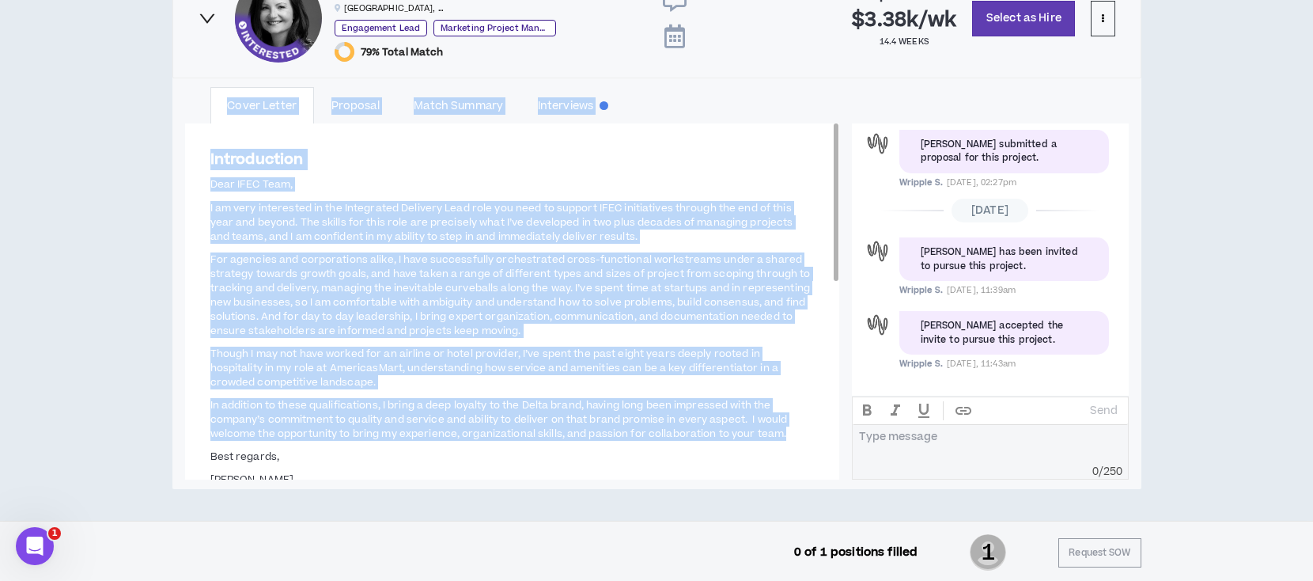
copy div "Cover Letter Proposal Match Summary Interviews Messages Introduction Dear IFEC …"
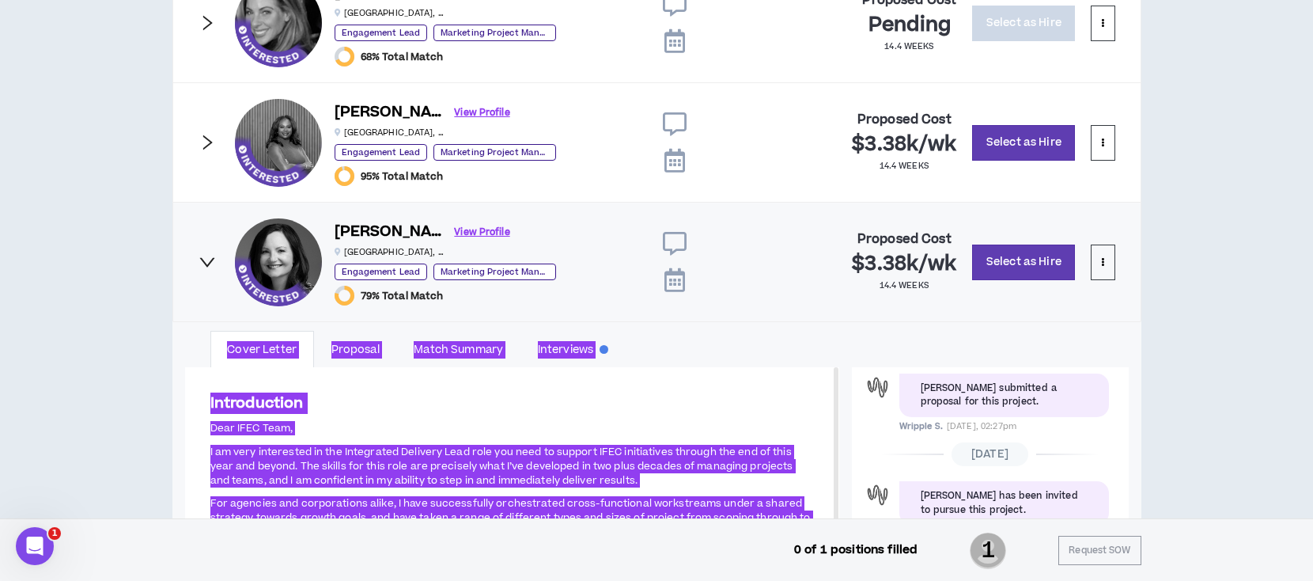
scroll to position [1953, 0]
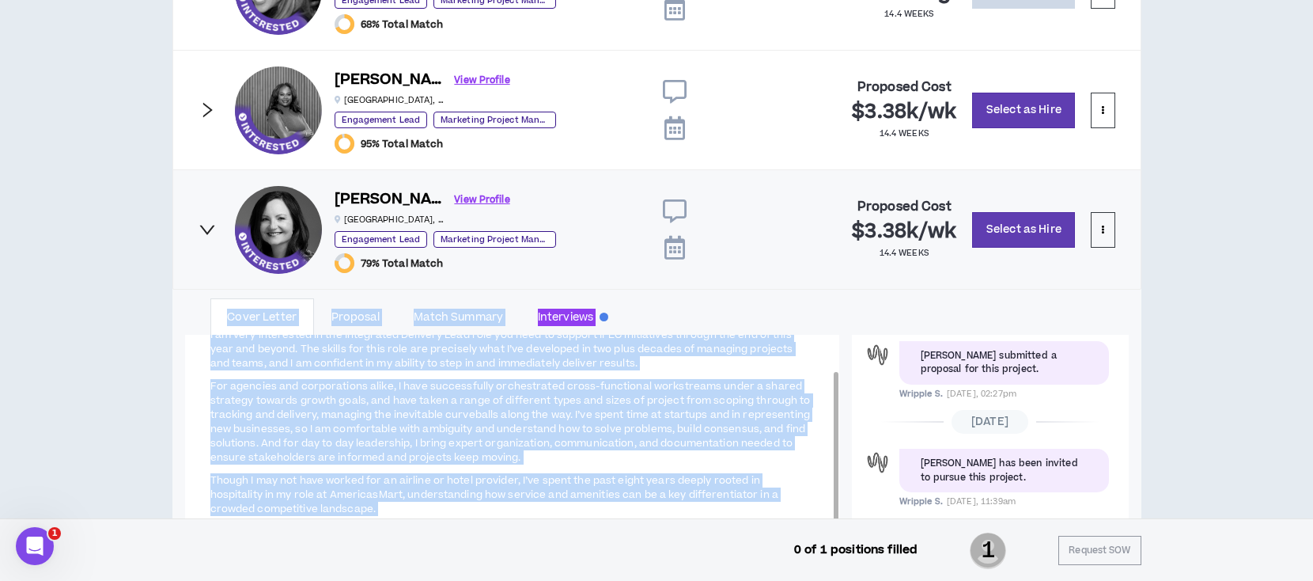
click at [718, 415] on span "For agencies and corporations alike, I have successfully orchestrated cross-fun…" at bounding box center [510, 421] width 601 height 85
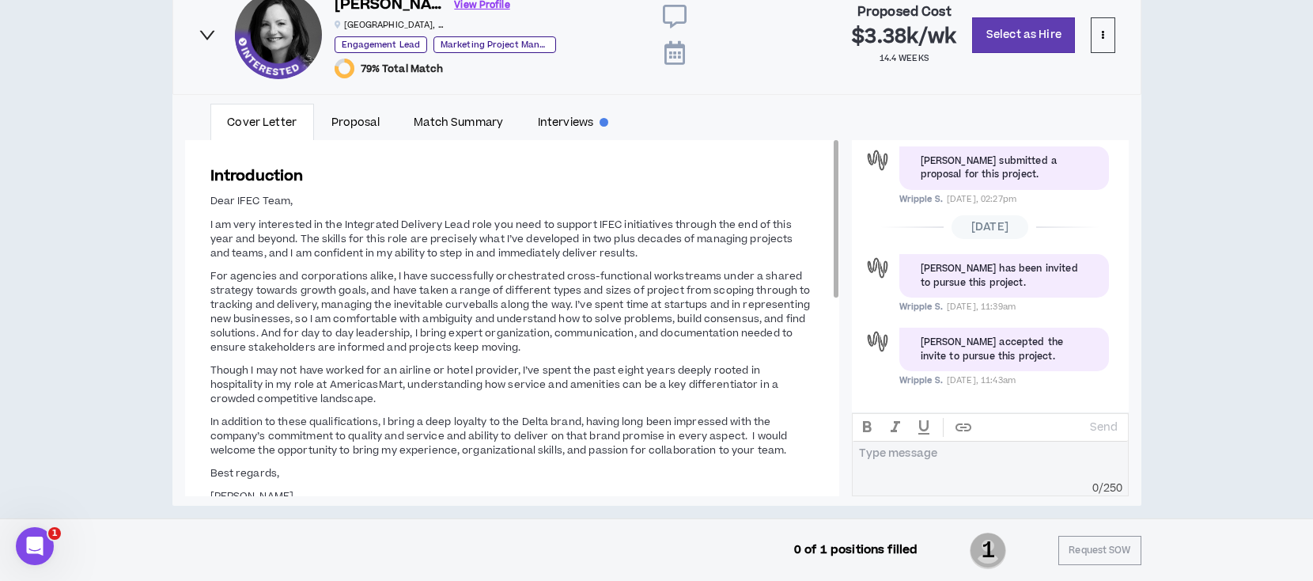
scroll to position [2164, 0]
